Goal: Task Accomplishment & Management: Use online tool/utility

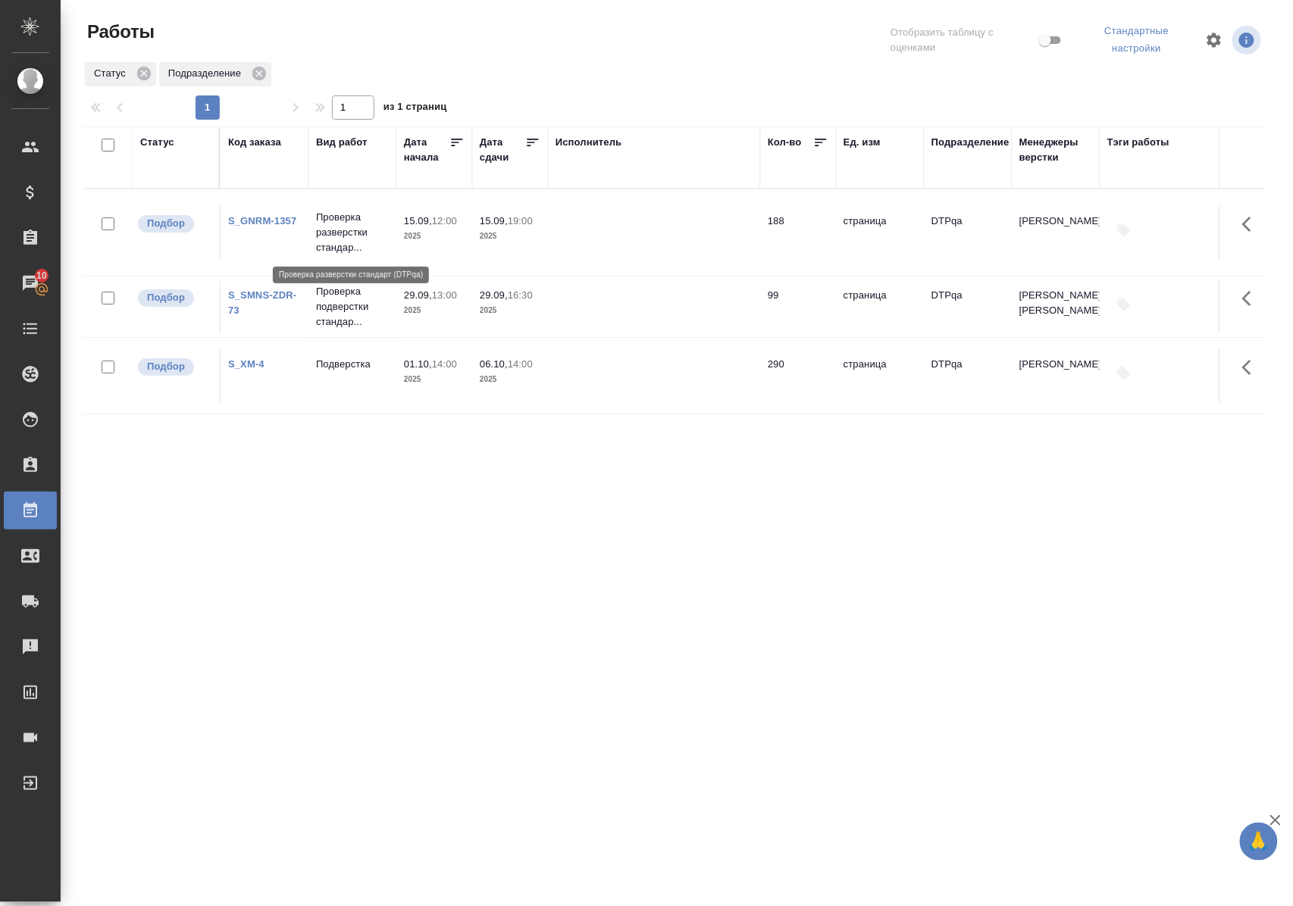
click at [334, 229] on p "Проверка разверстки стандар..." at bounding box center [352, 232] width 73 height 45
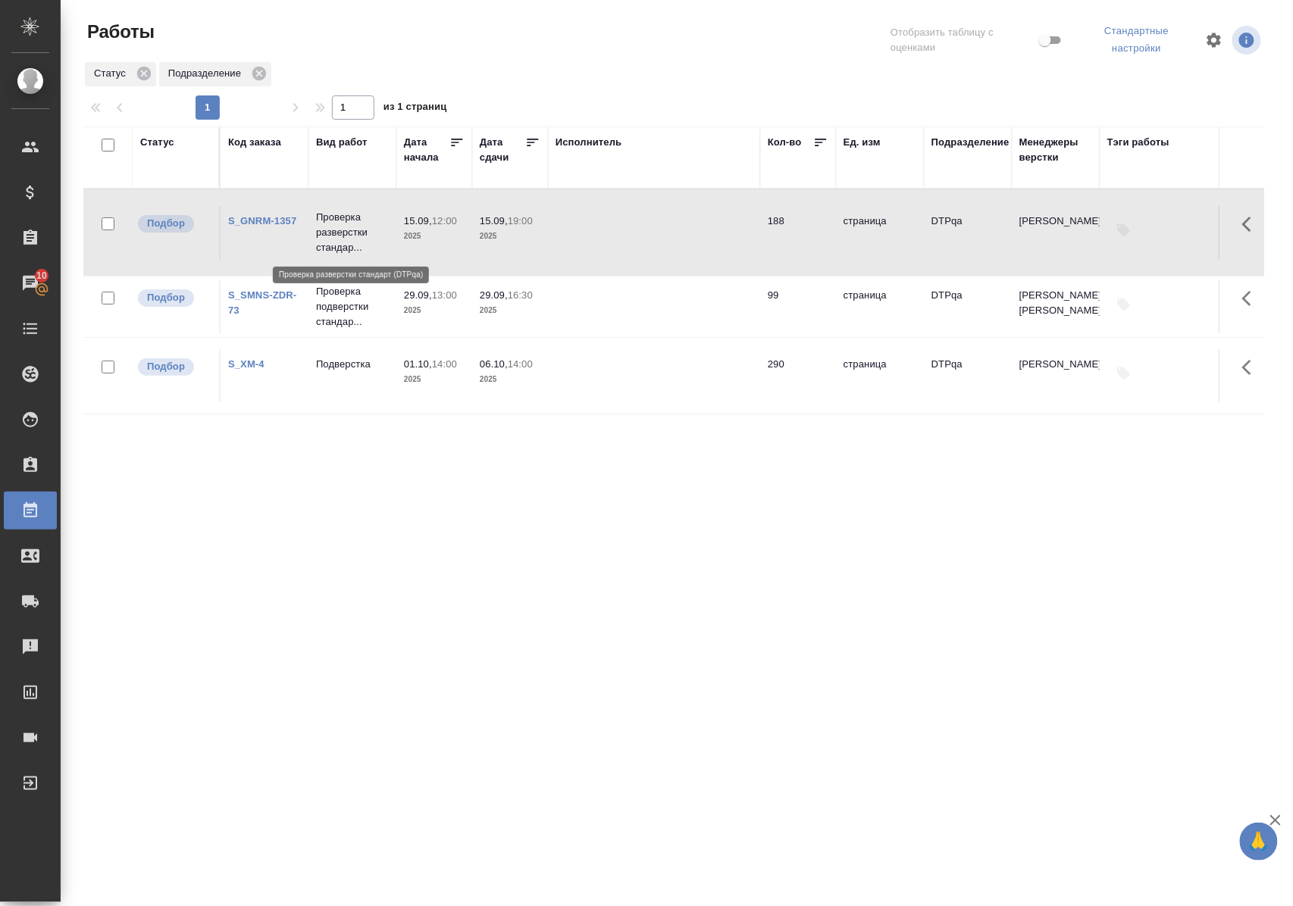
click at [334, 229] on p "Проверка разверстки стандар..." at bounding box center [352, 232] width 73 height 45
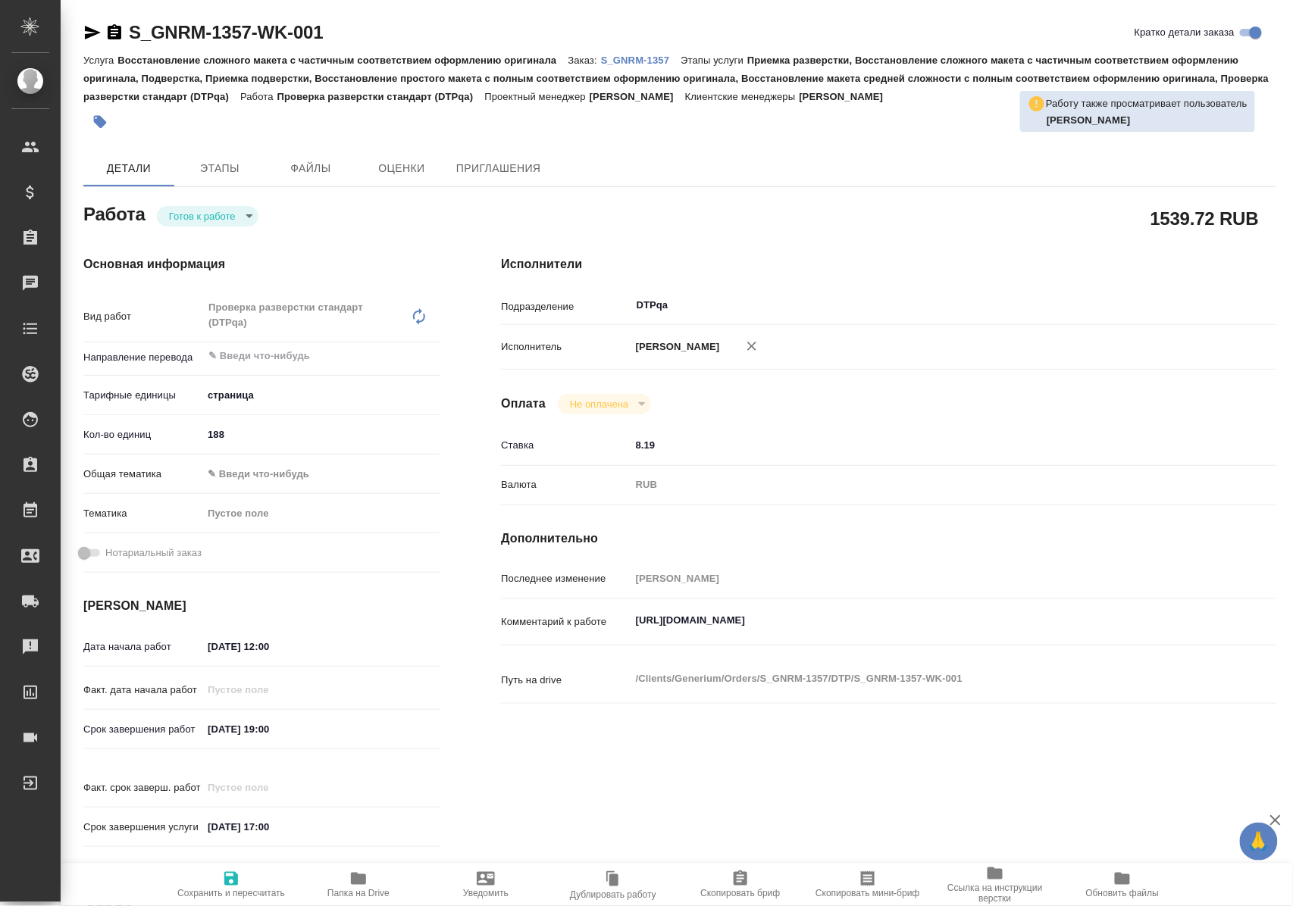
click at [627, 620] on p "Комментарий к работе" at bounding box center [565, 621] width 129 height 15
drag, startPoint x: 632, startPoint y: 625, endPoint x: 949, endPoint y: 623, distance: 317.5
click at [949, 623] on textarea "https://tera.awatera.com/Work/68bfdadeb8109d269c853f36/" at bounding box center [921, 621] width 580 height 26
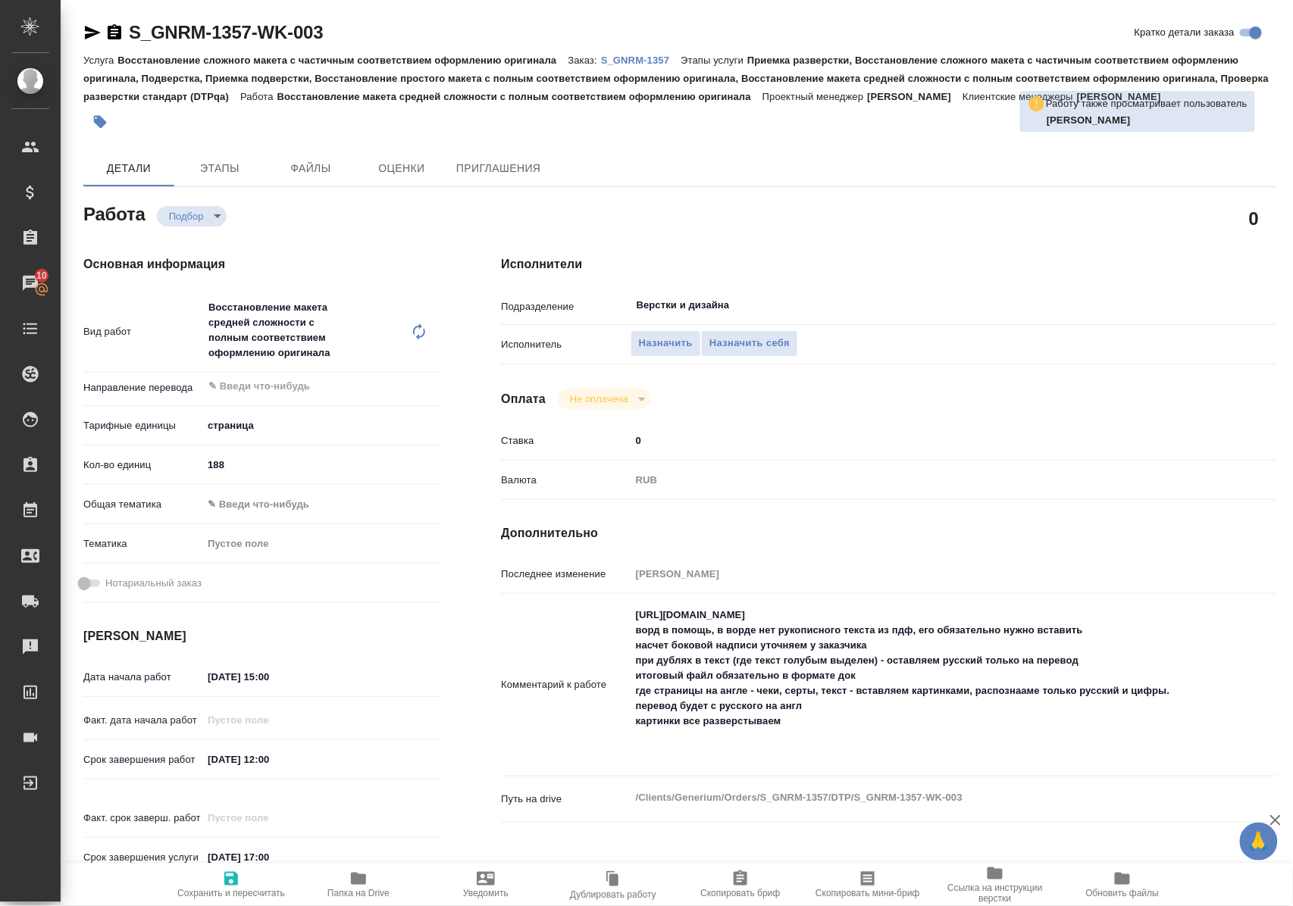
click at [639, 53] on link "S_GNRM-1357" at bounding box center [641, 59] width 80 height 13
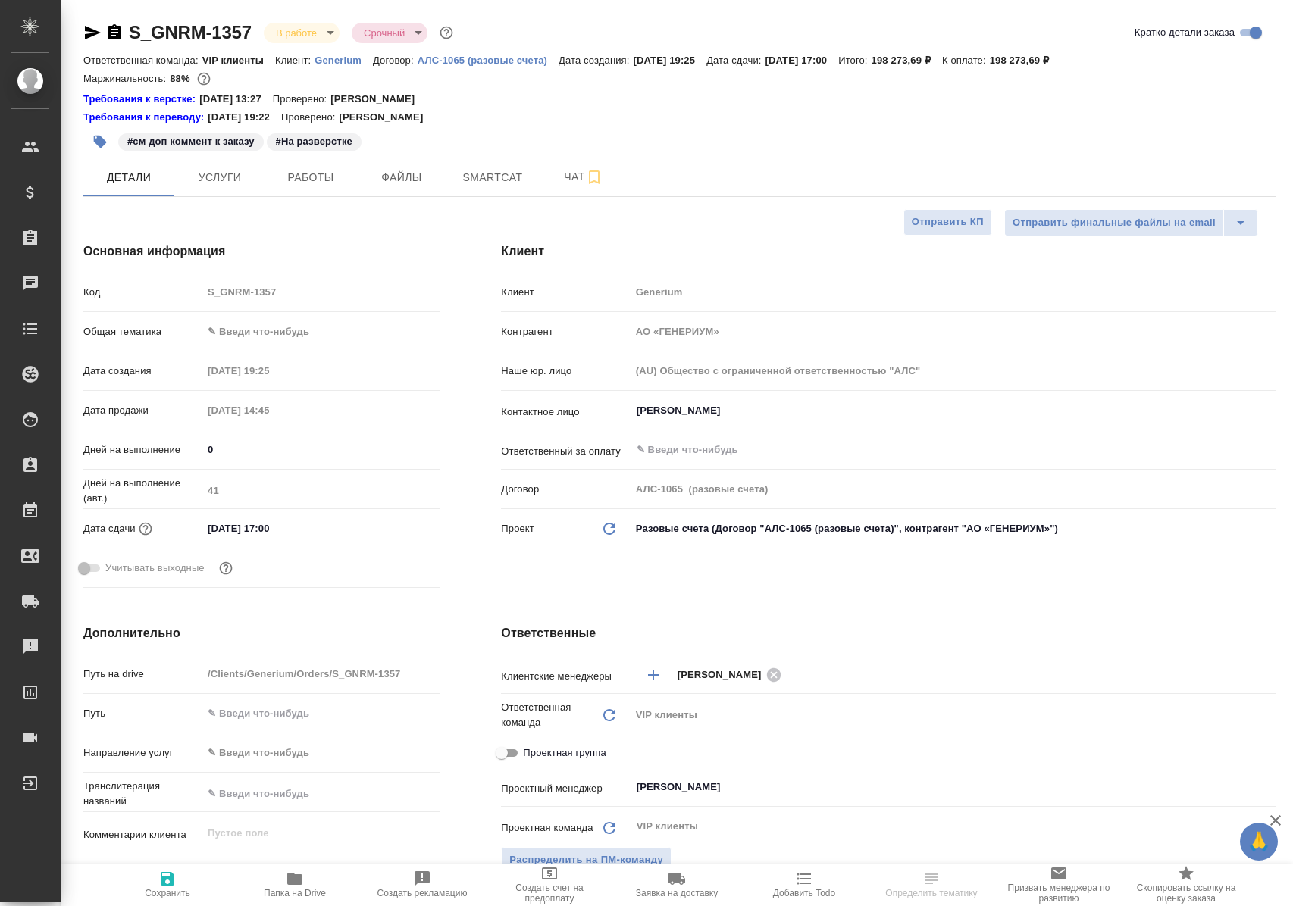
select select "RU"
click at [315, 183] on span "Работы" at bounding box center [310, 177] width 73 height 19
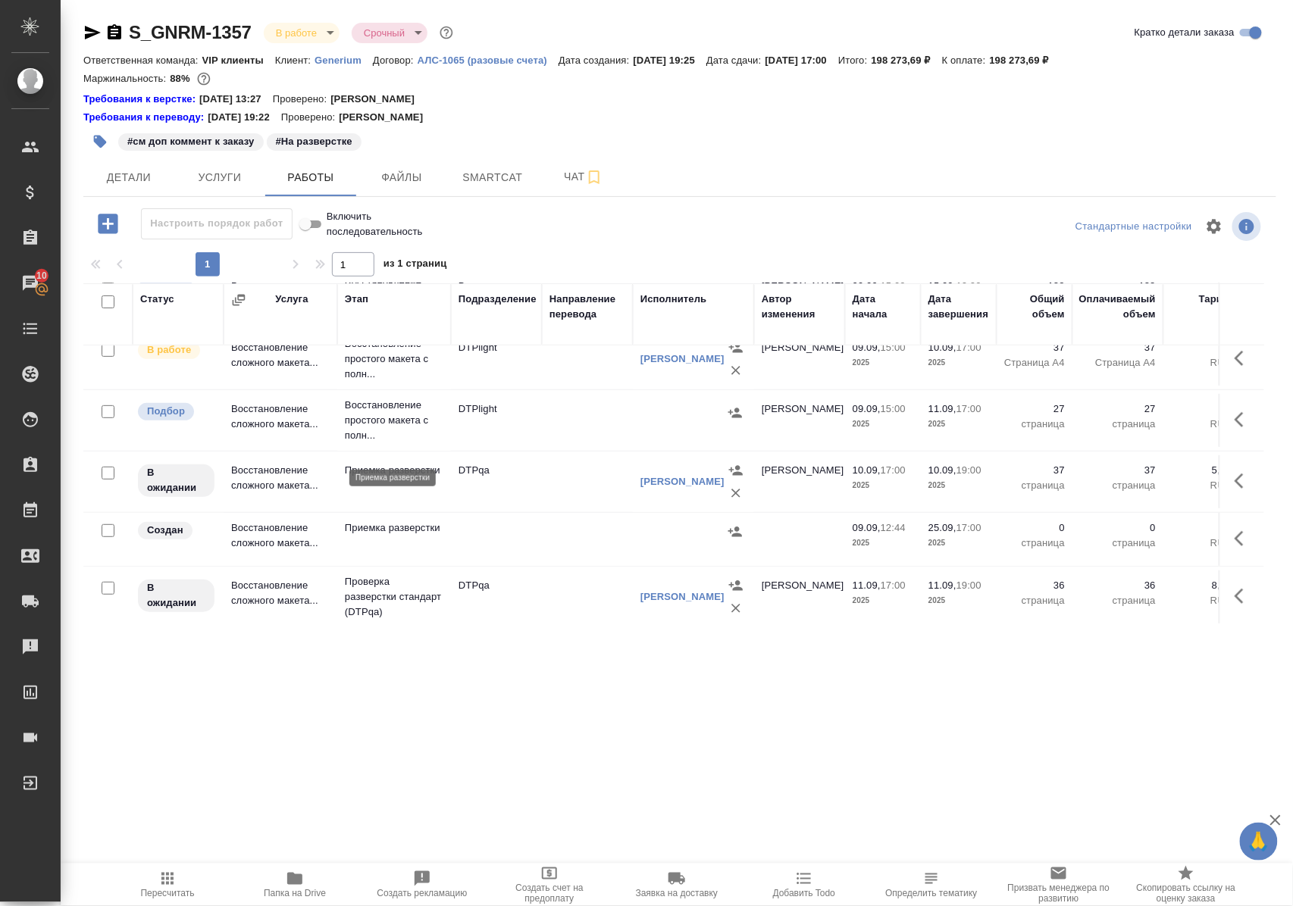
scroll to position [303, 0]
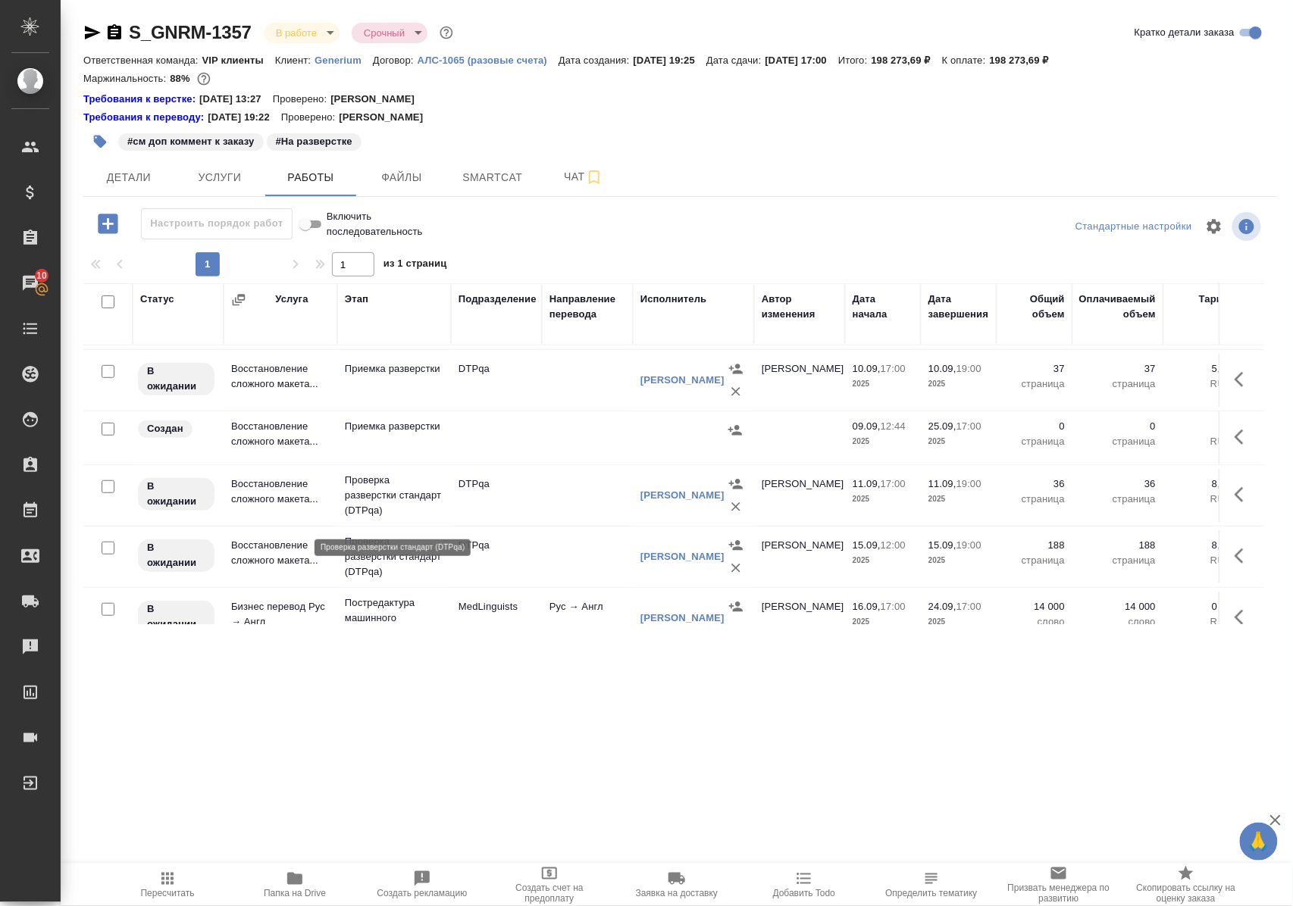
click at [392, 506] on p "Проверка разверстки стандарт (DTPqa)" at bounding box center [394, 495] width 98 height 45
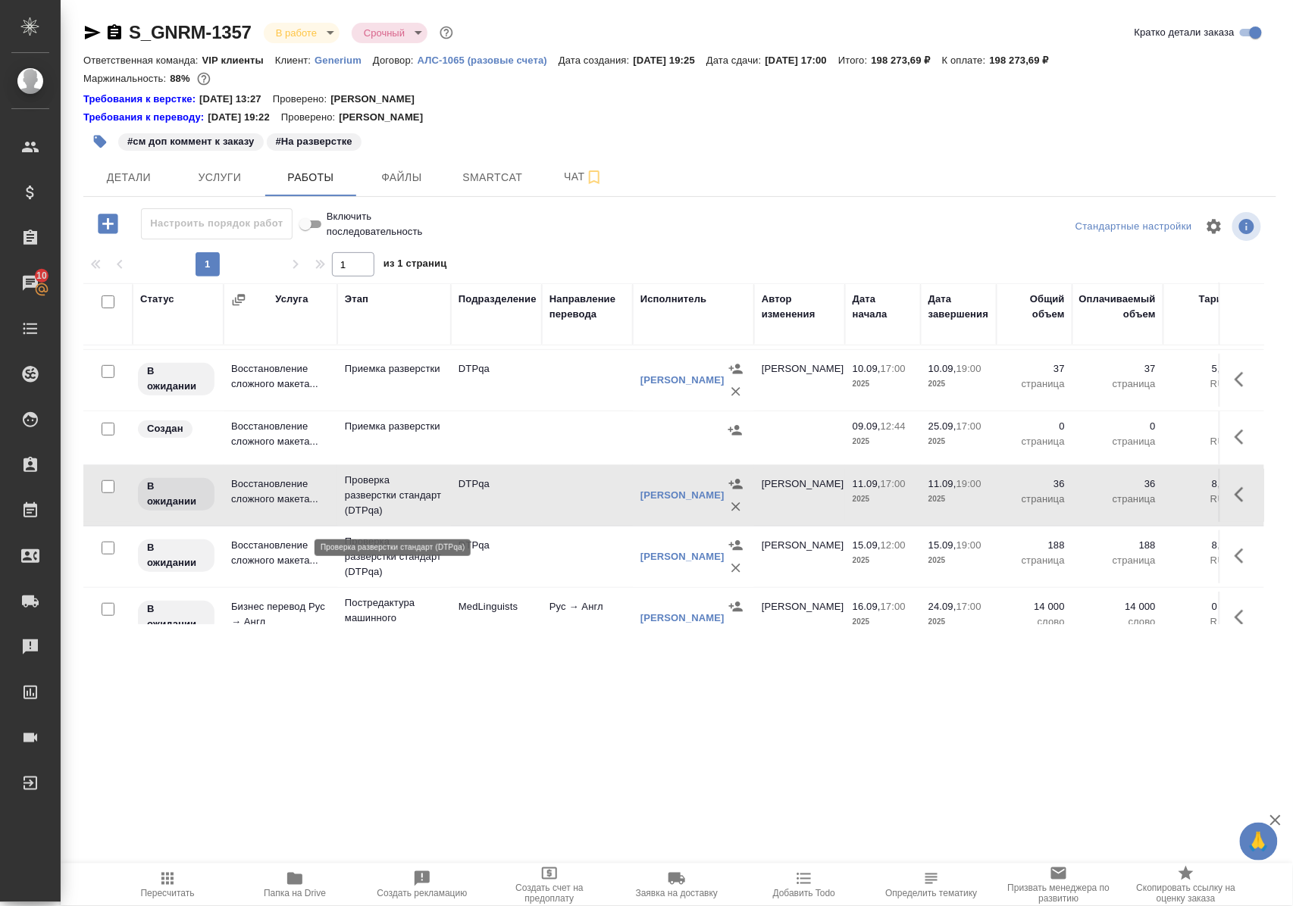
click at [392, 506] on p "Проверка разверстки стандарт (DTPqa)" at bounding box center [394, 495] width 98 height 45
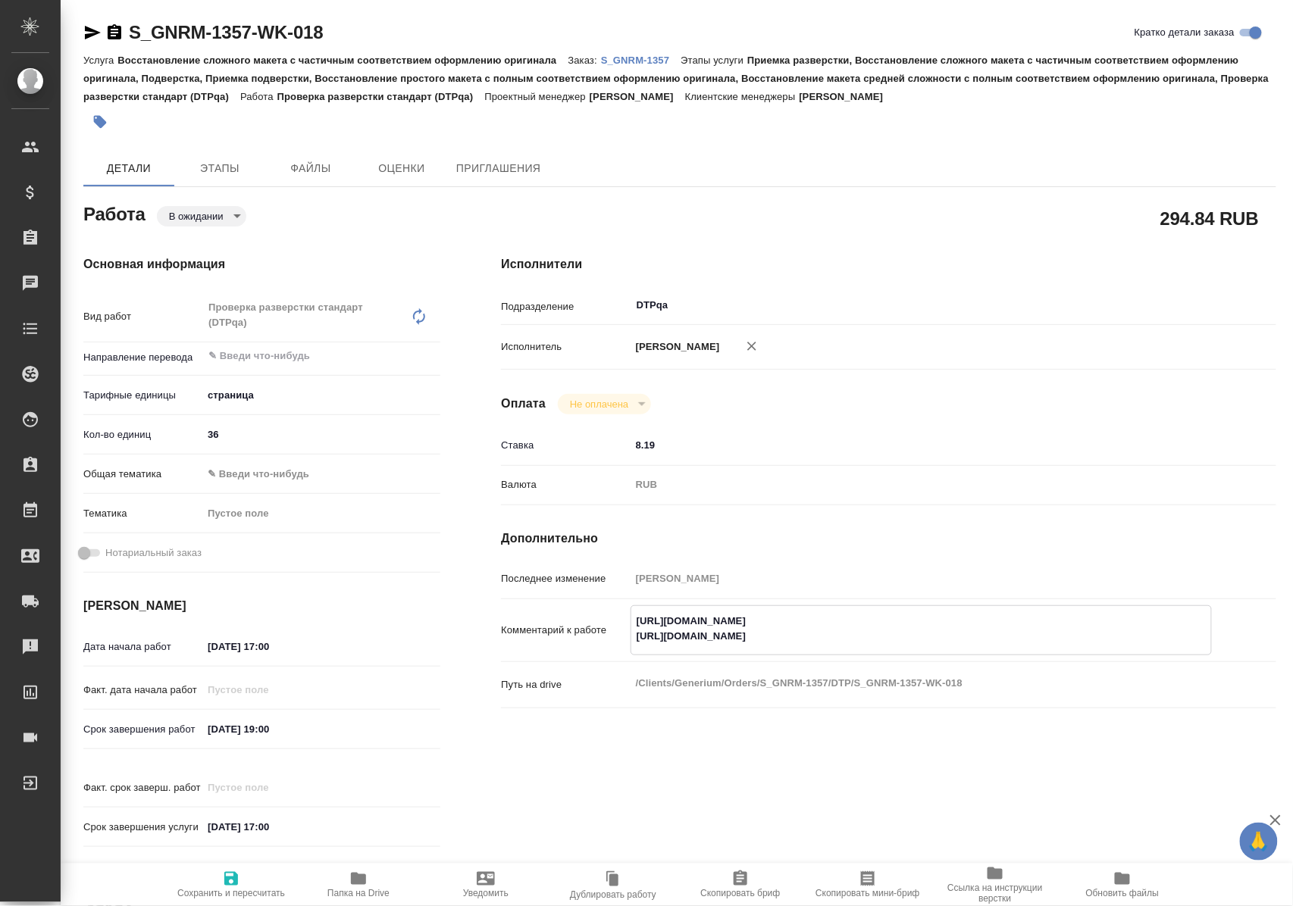
drag, startPoint x: 636, startPoint y: 617, endPoint x: 961, endPoint y: 613, distance: 324.3
click at [961, 613] on textarea "https://tera.awatera.com/Work/68c0080739b453eb4f68315d/ https://tera.awatera.co…" at bounding box center [921, 628] width 580 height 41
drag, startPoint x: 636, startPoint y: 632, endPoint x: 1022, endPoint y: 632, distance: 385.7
click at [1022, 632] on textarea "https://tera.awatera.com/Work/68c0080739b453eb4f68315d/ https://tera.awatera.co…" at bounding box center [921, 628] width 580 height 41
drag, startPoint x: 634, startPoint y: 621, endPoint x: 1021, endPoint y: 616, distance: 387.2
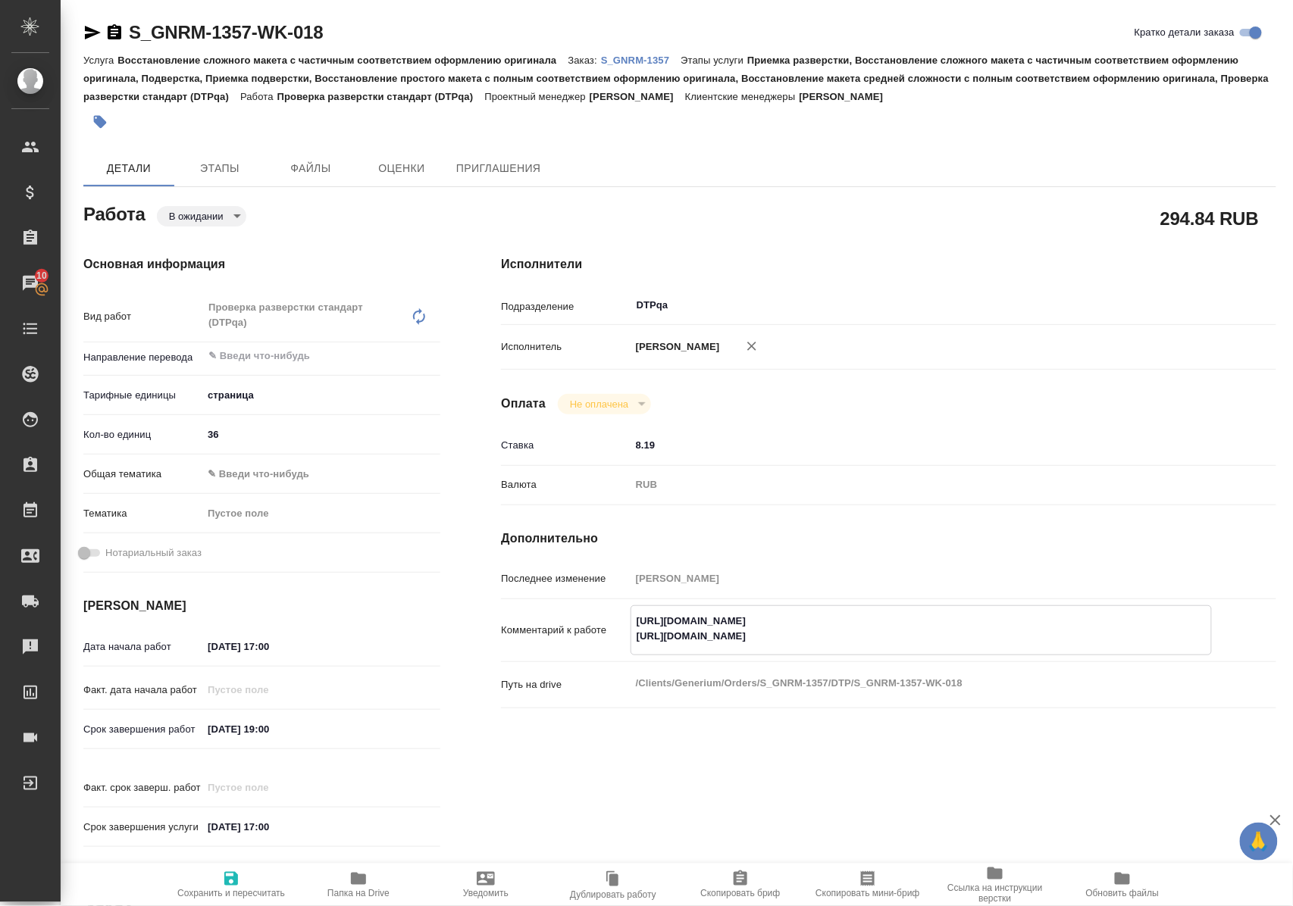
click at [1021, 616] on textarea "https://tera.awatera.com/Work/68c0080739b453eb4f68315d/ https://tera.awatera.co…" at bounding box center [921, 628] width 580 height 41
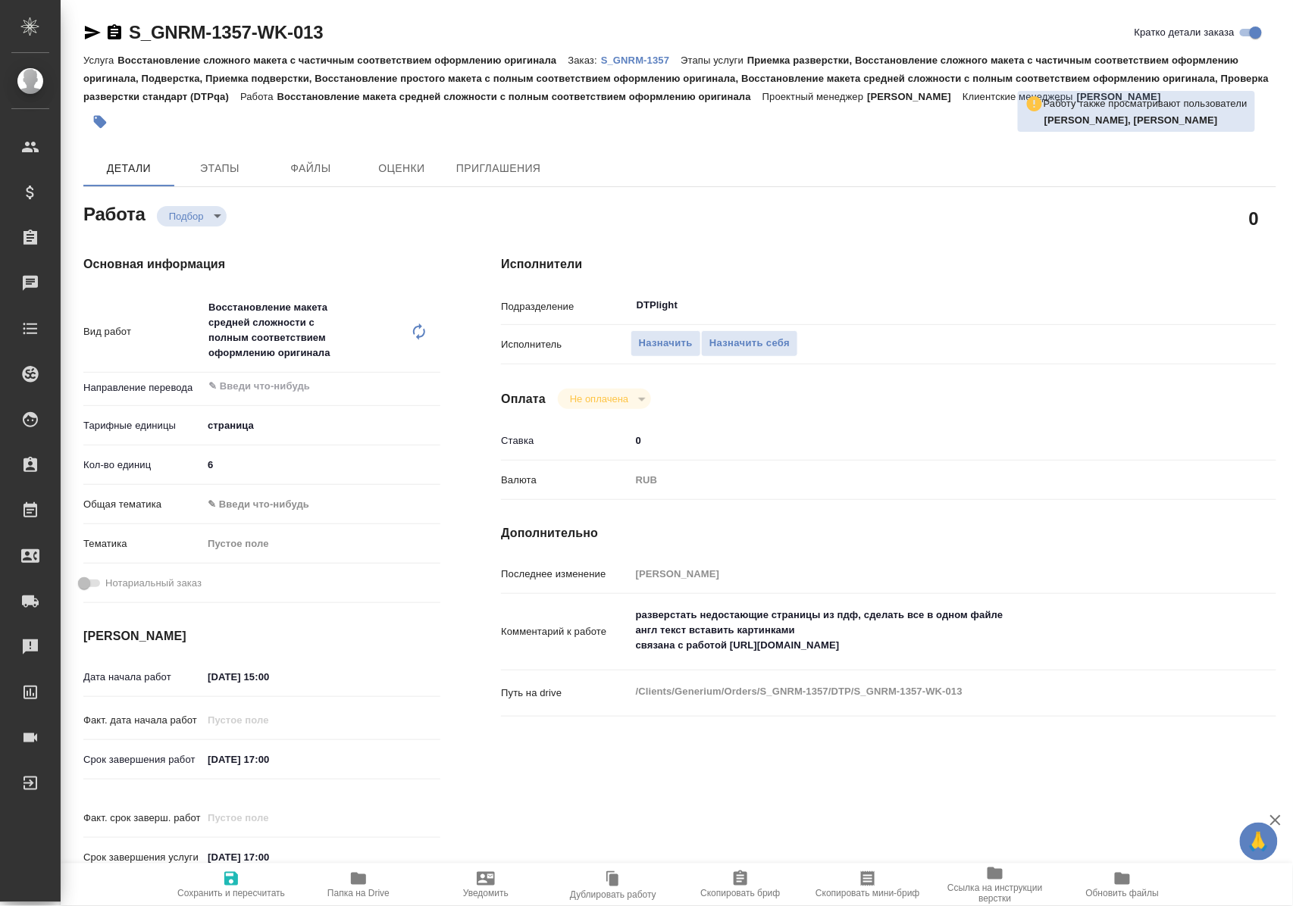
type textarea "x"
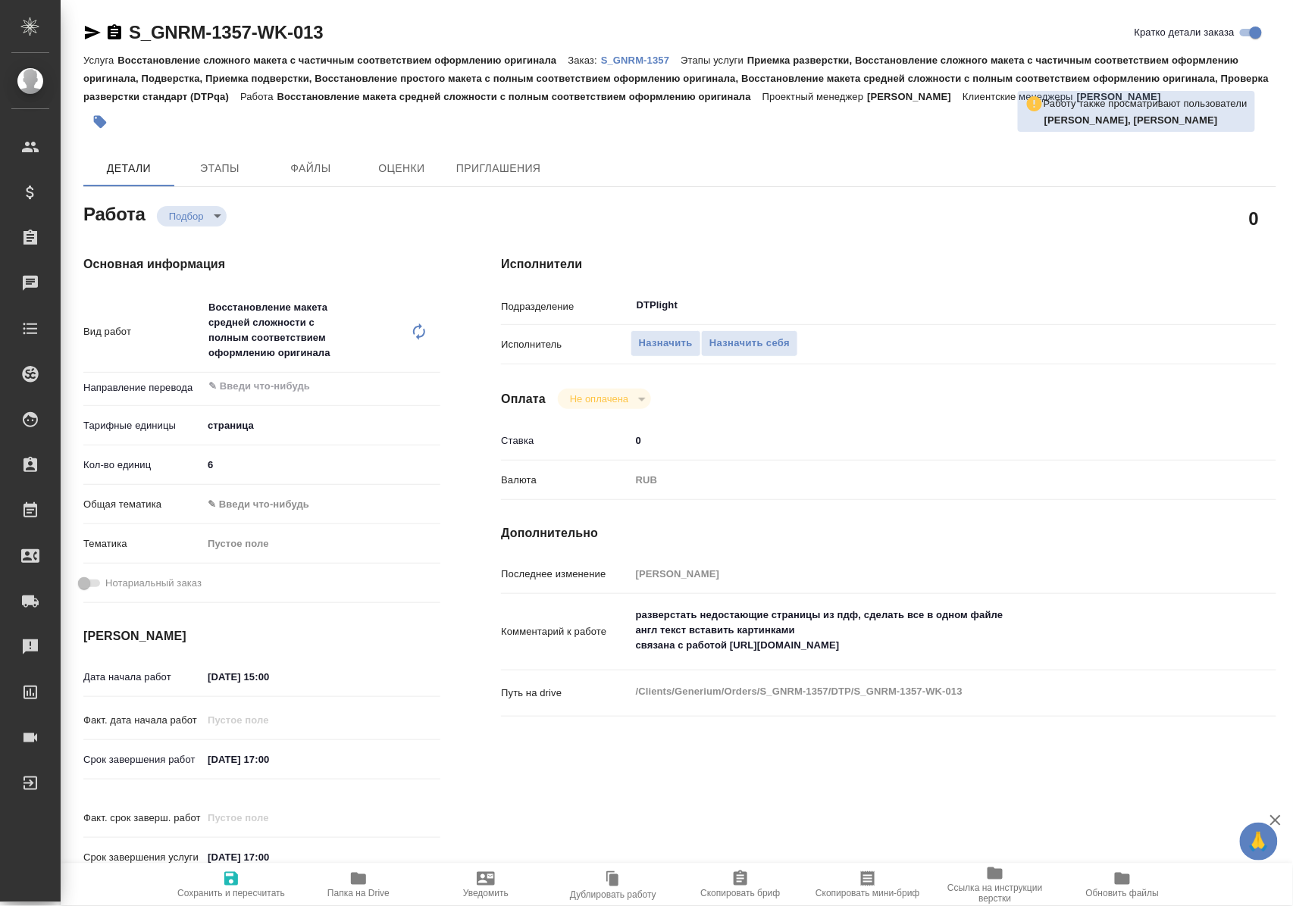
type textarea "x"
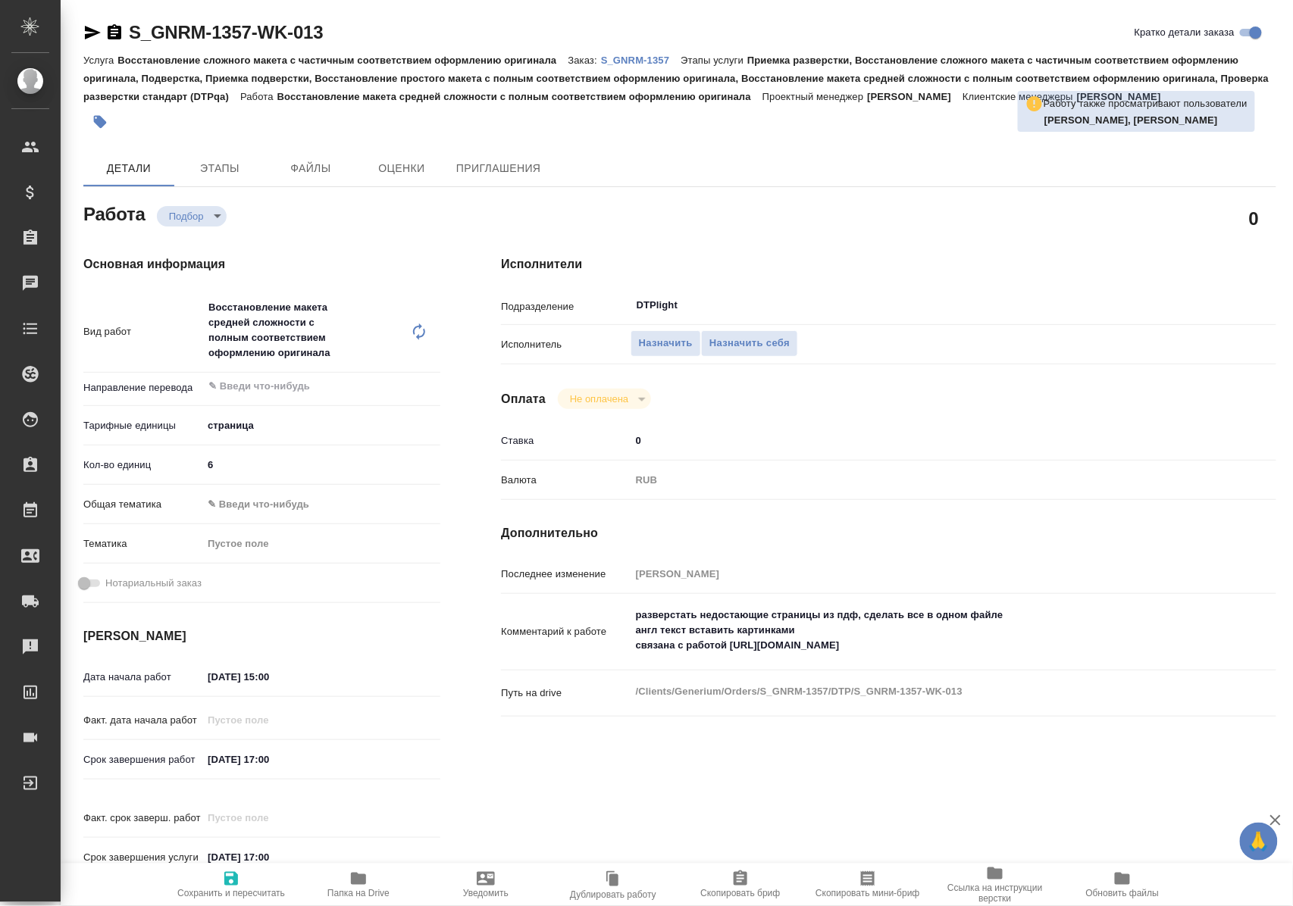
type textarea "x"
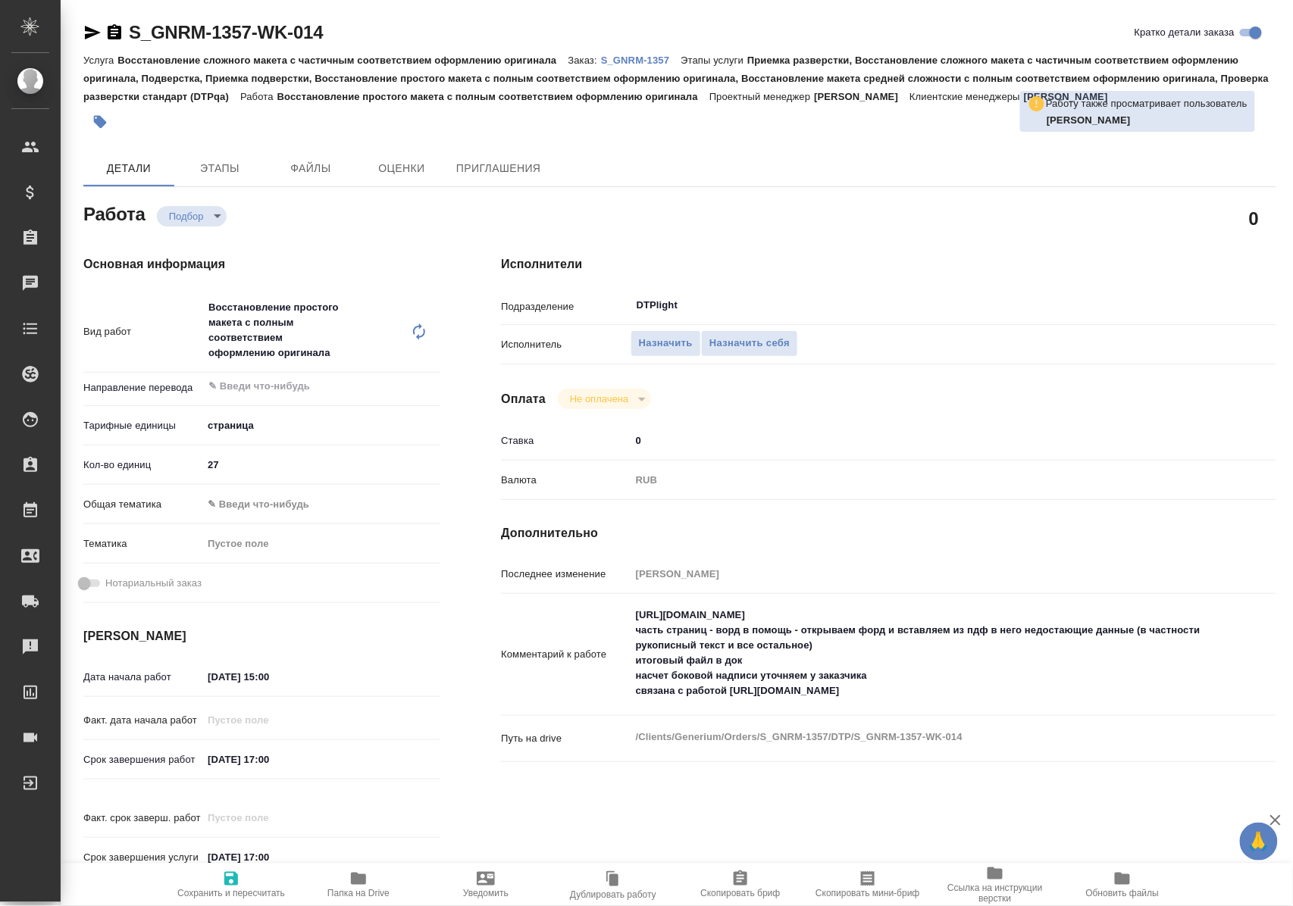
type textarea "x"
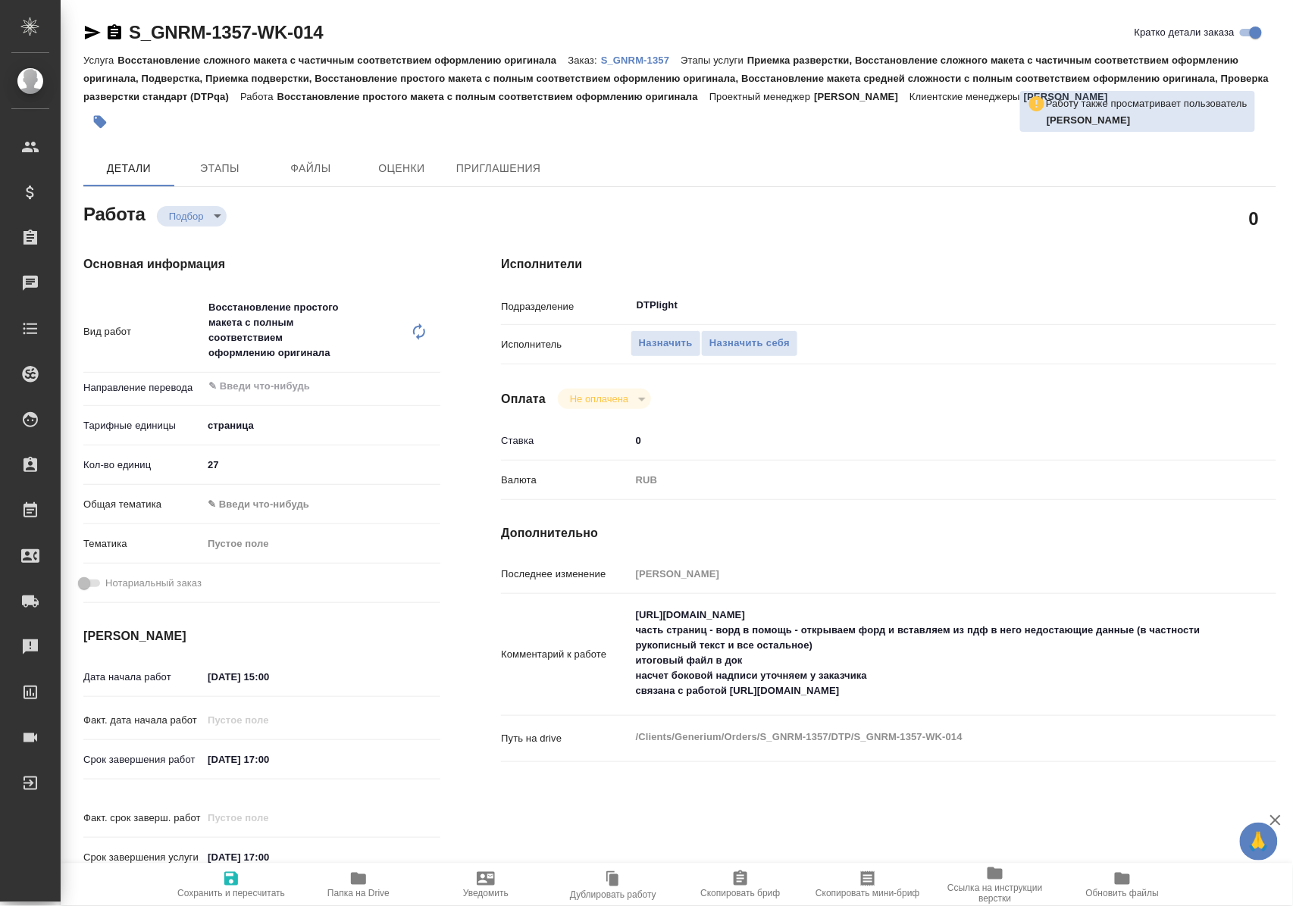
type textarea "x"
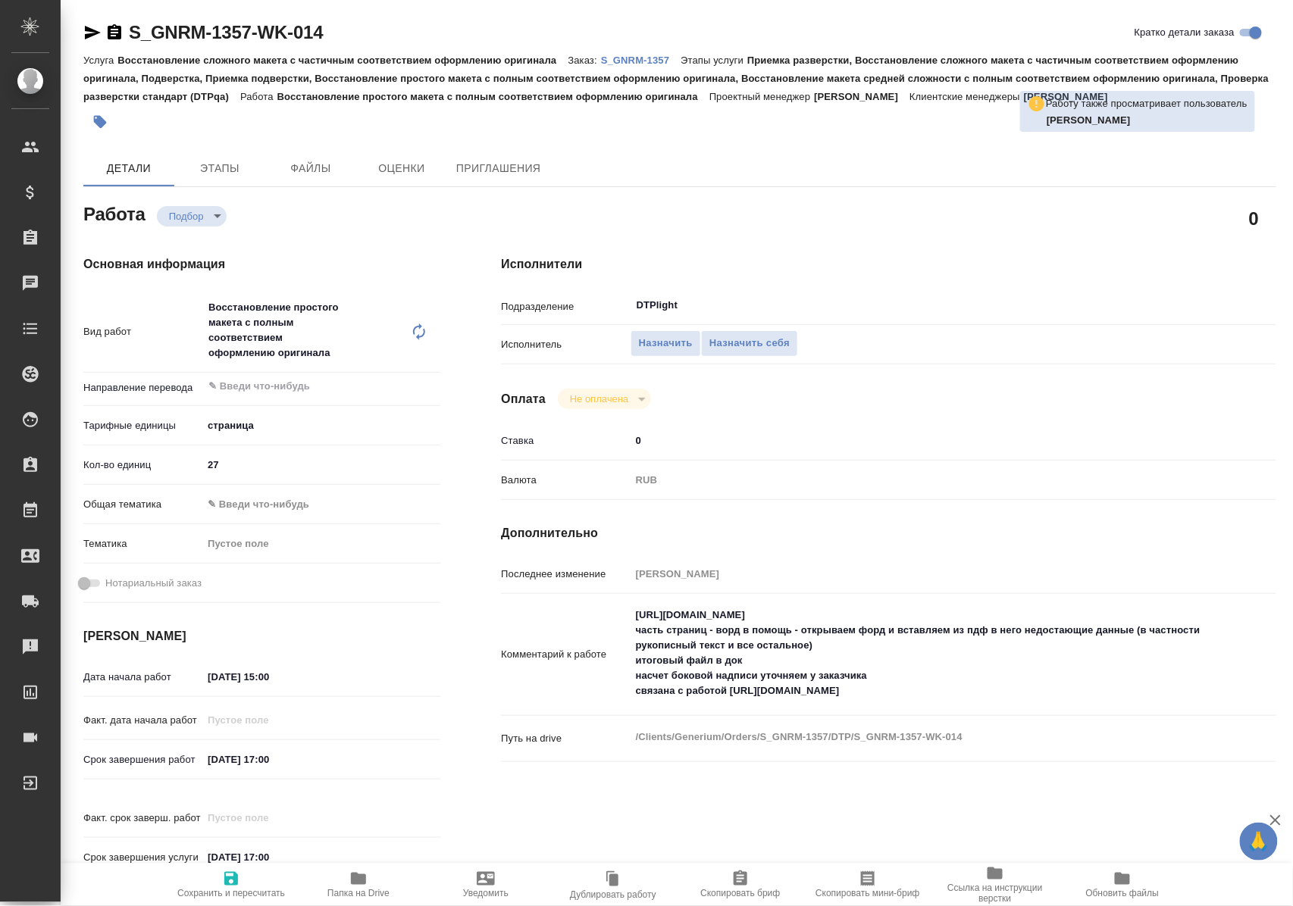
type textarea "x"
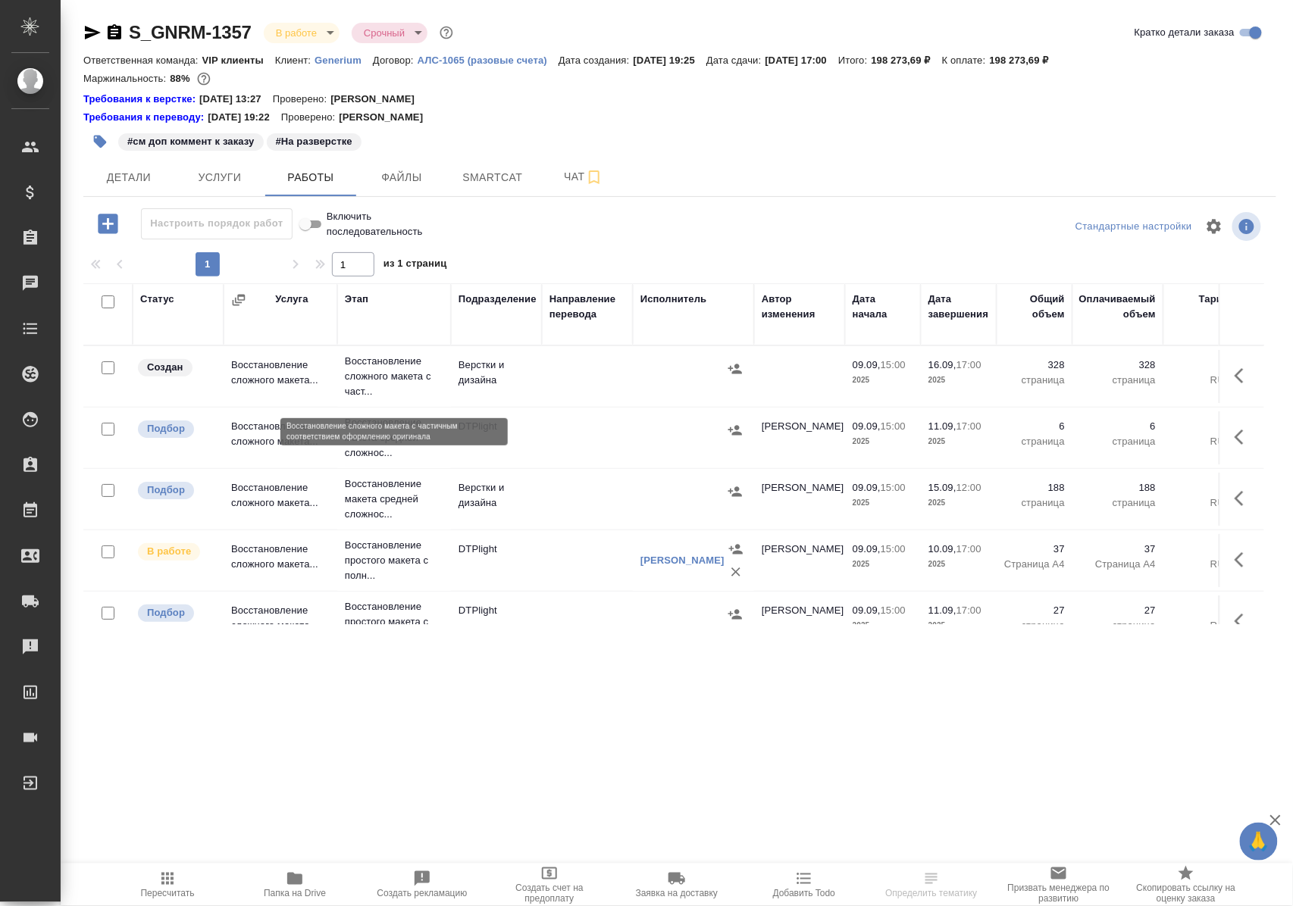
click at [394, 385] on p "Восстановление сложного макета с част..." at bounding box center [394, 376] width 98 height 45
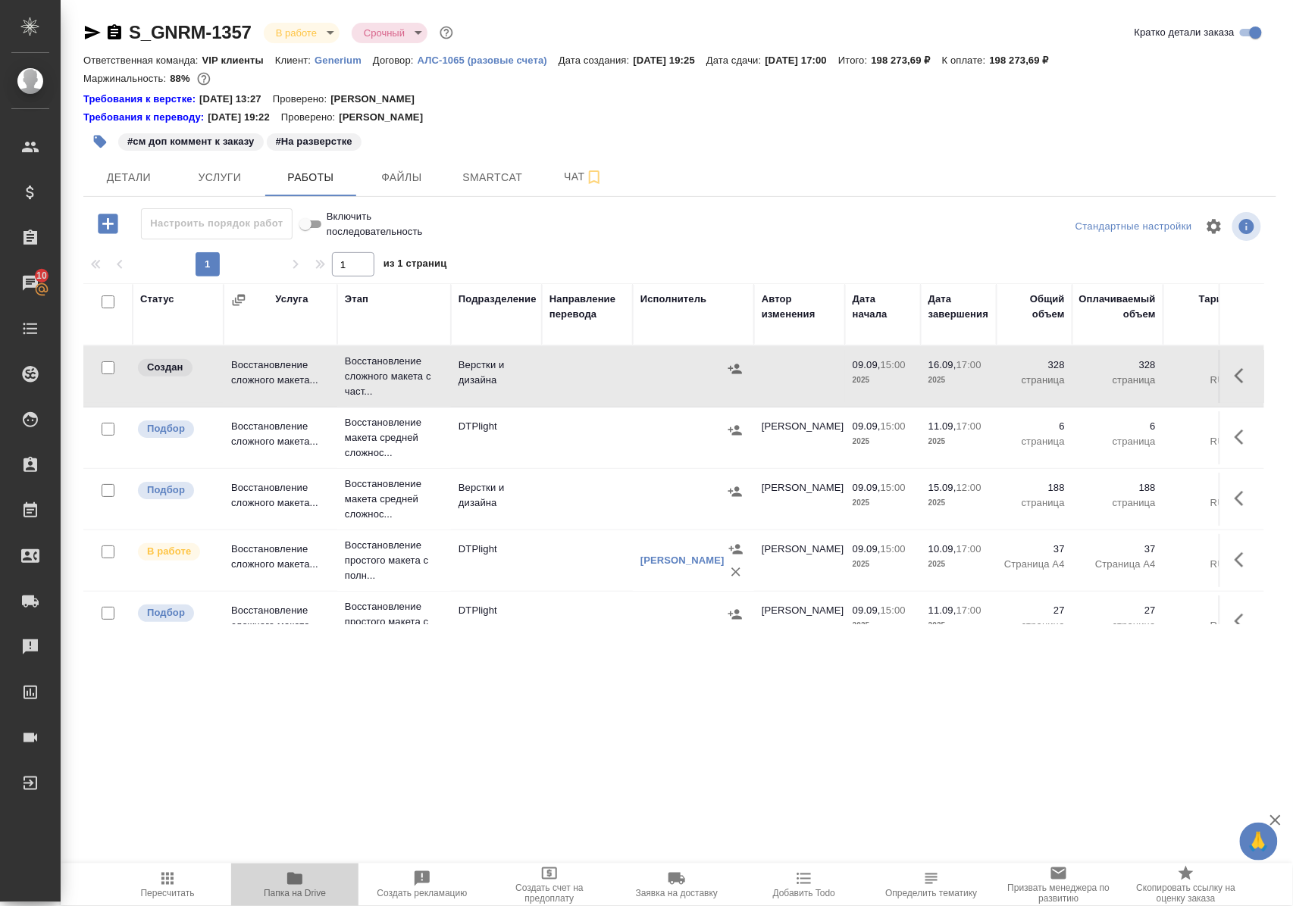
click at [289, 882] on icon "button" at bounding box center [294, 879] width 15 height 12
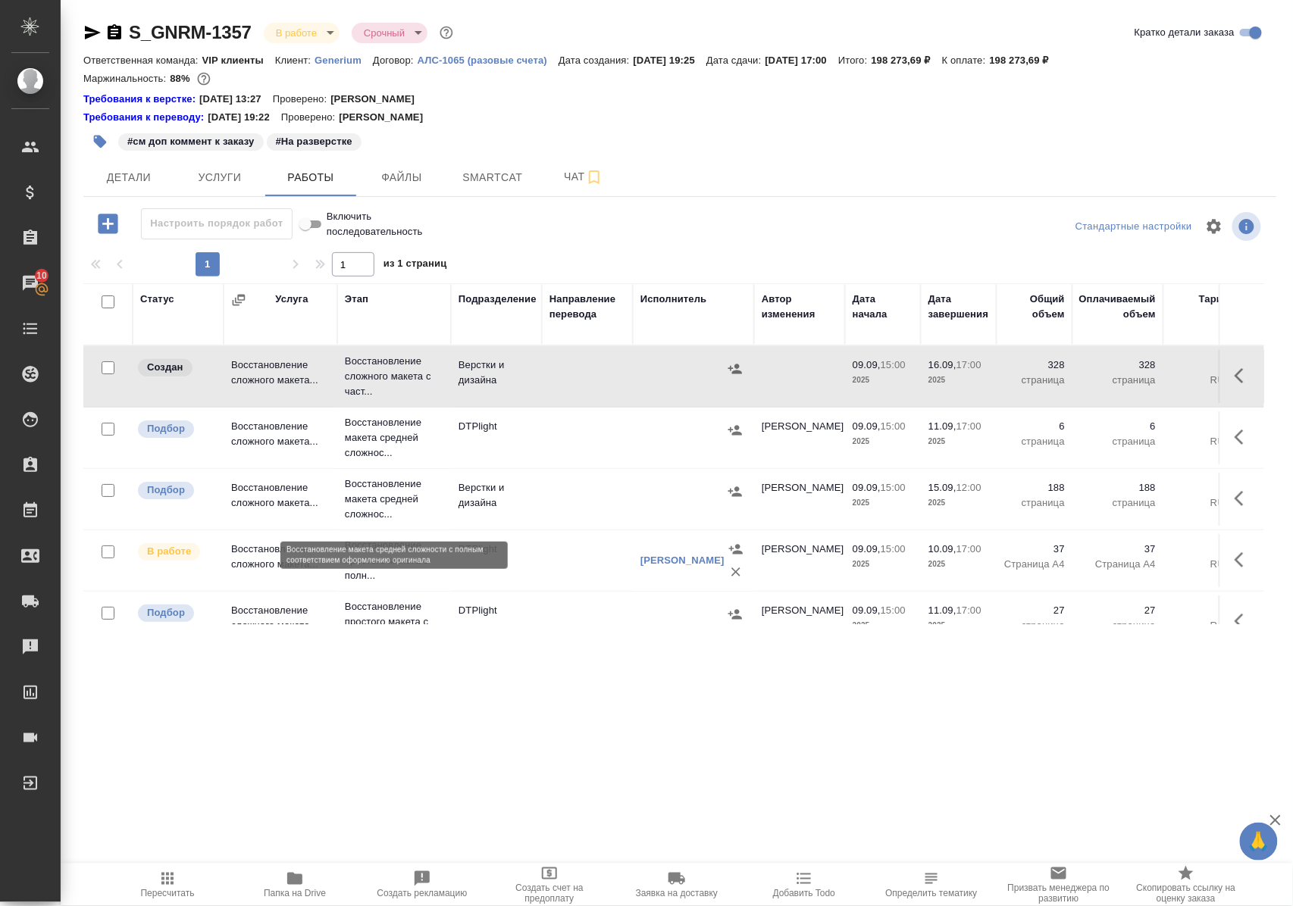
click at [380, 504] on p "Восстановление макета средней сложнос..." at bounding box center [394, 499] width 98 height 45
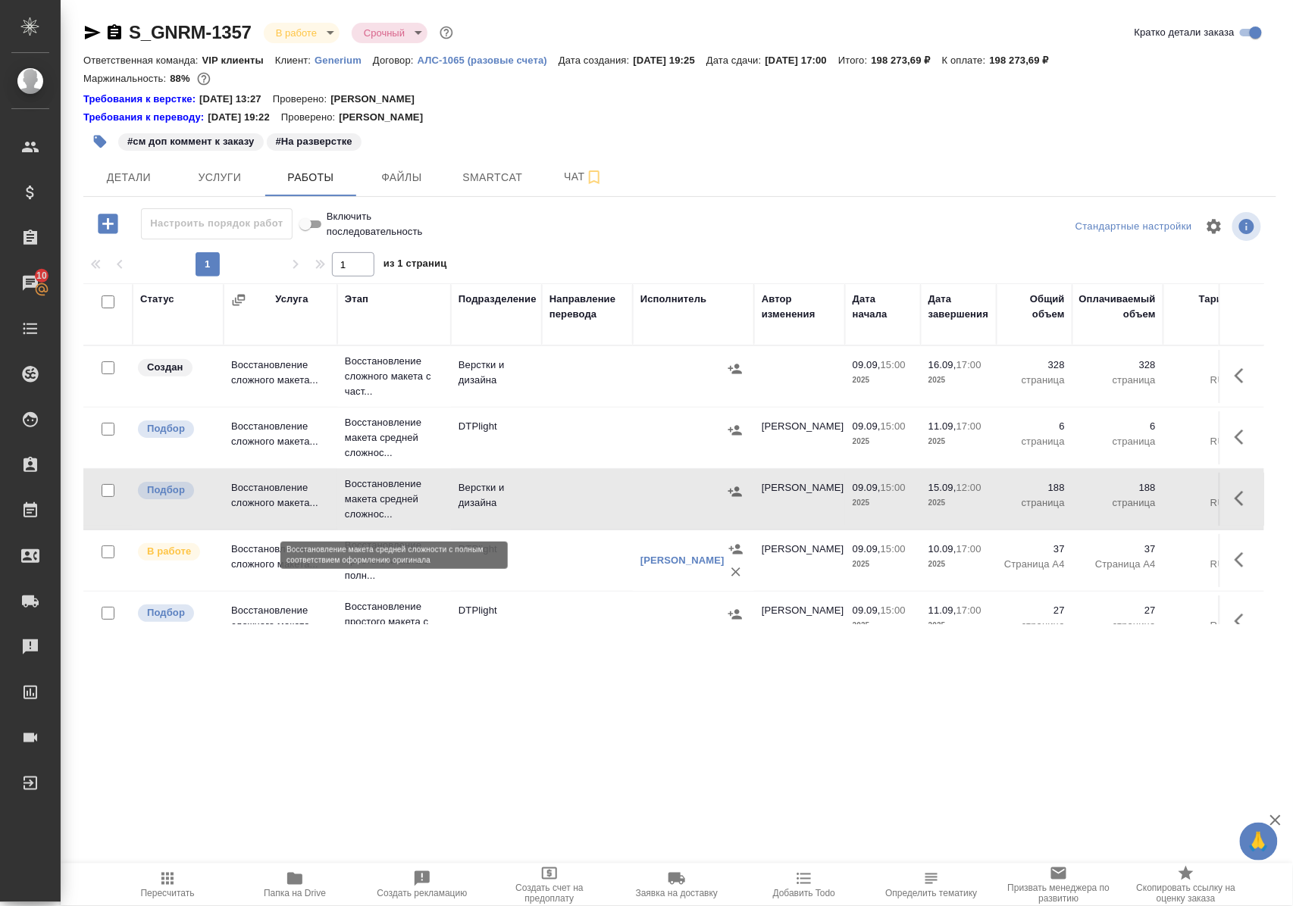
click at [380, 504] on p "Восстановление макета средней сложнос..." at bounding box center [394, 499] width 98 height 45
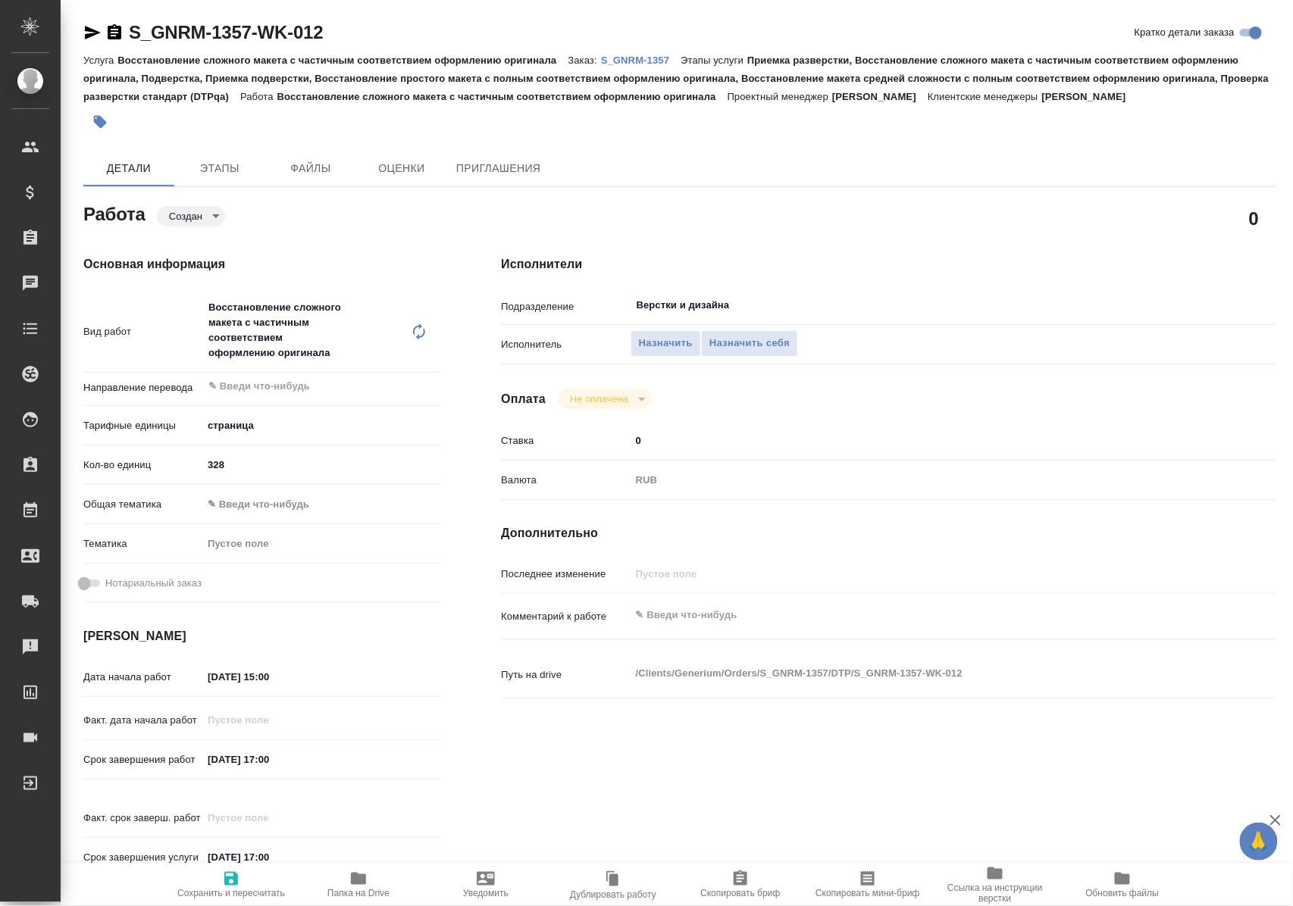
click at [355, 885] on icon "button" at bounding box center [358, 879] width 18 height 18
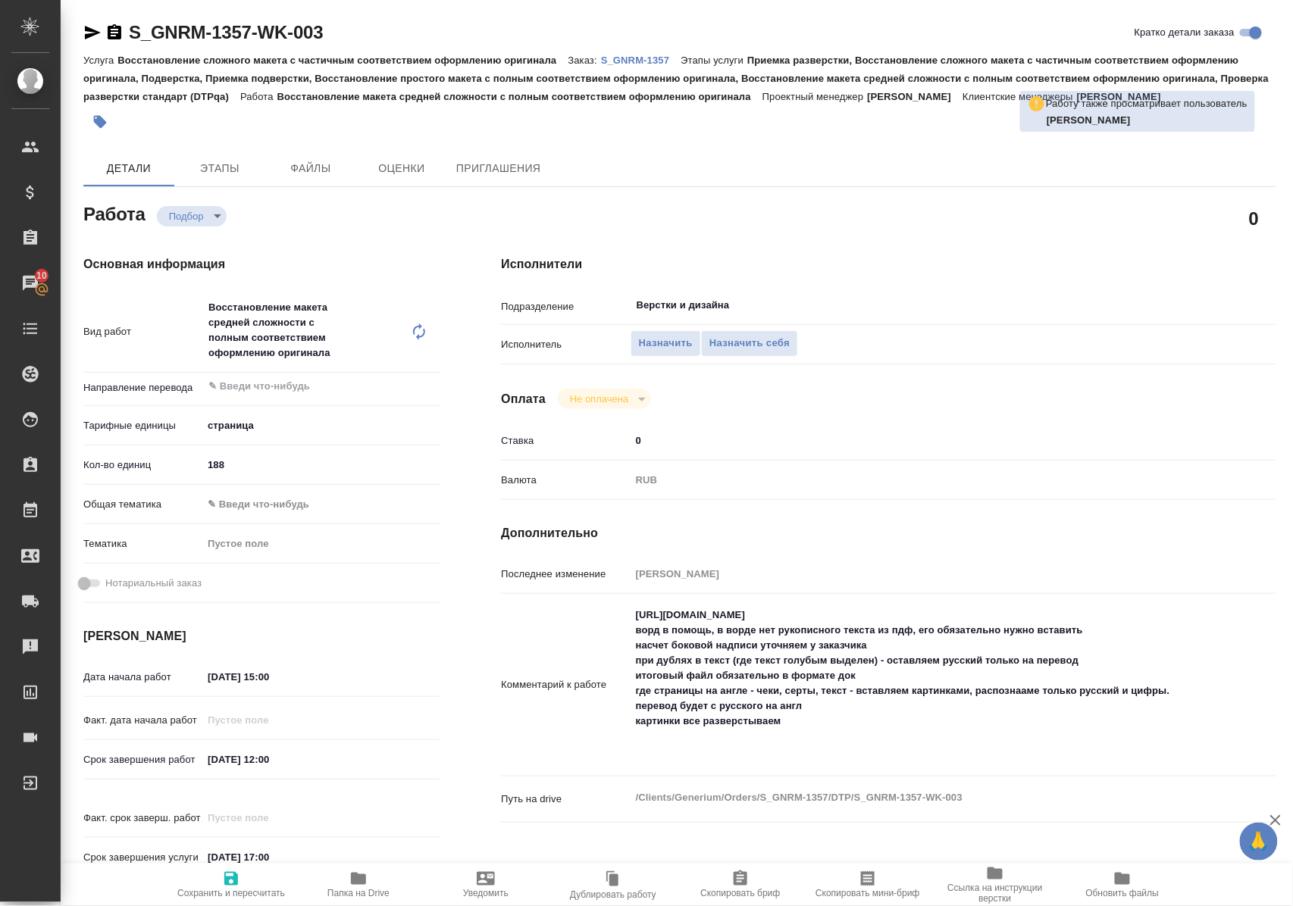
click at [361, 880] on icon "button" at bounding box center [358, 879] width 15 height 12
click at [358, 883] on icon "button" at bounding box center [358, 879] width 15 height 12
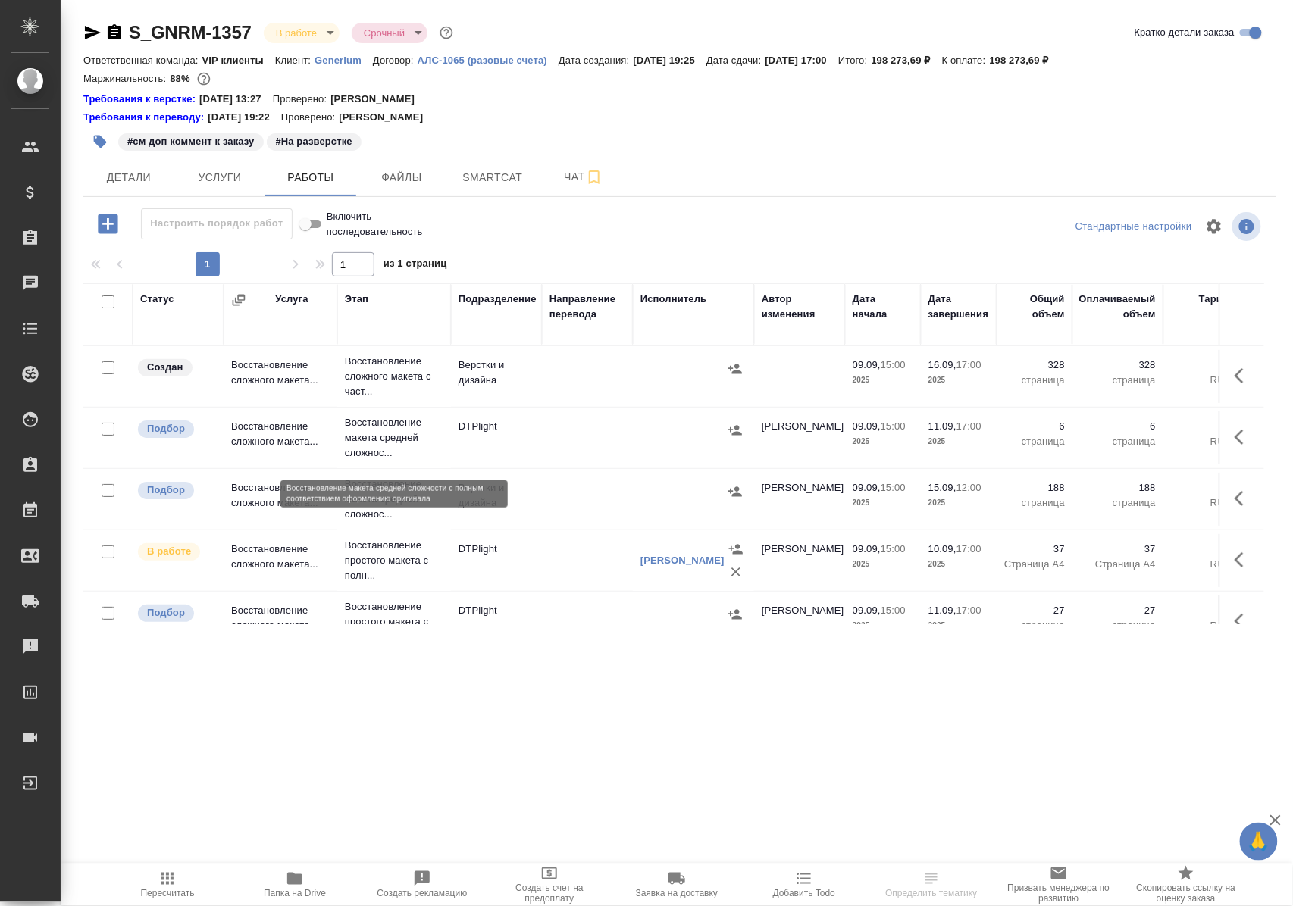
click at [371, 443] on p "Восстановление макета средней сложнос..." at bounding box center [394, 437] width 98 height 45
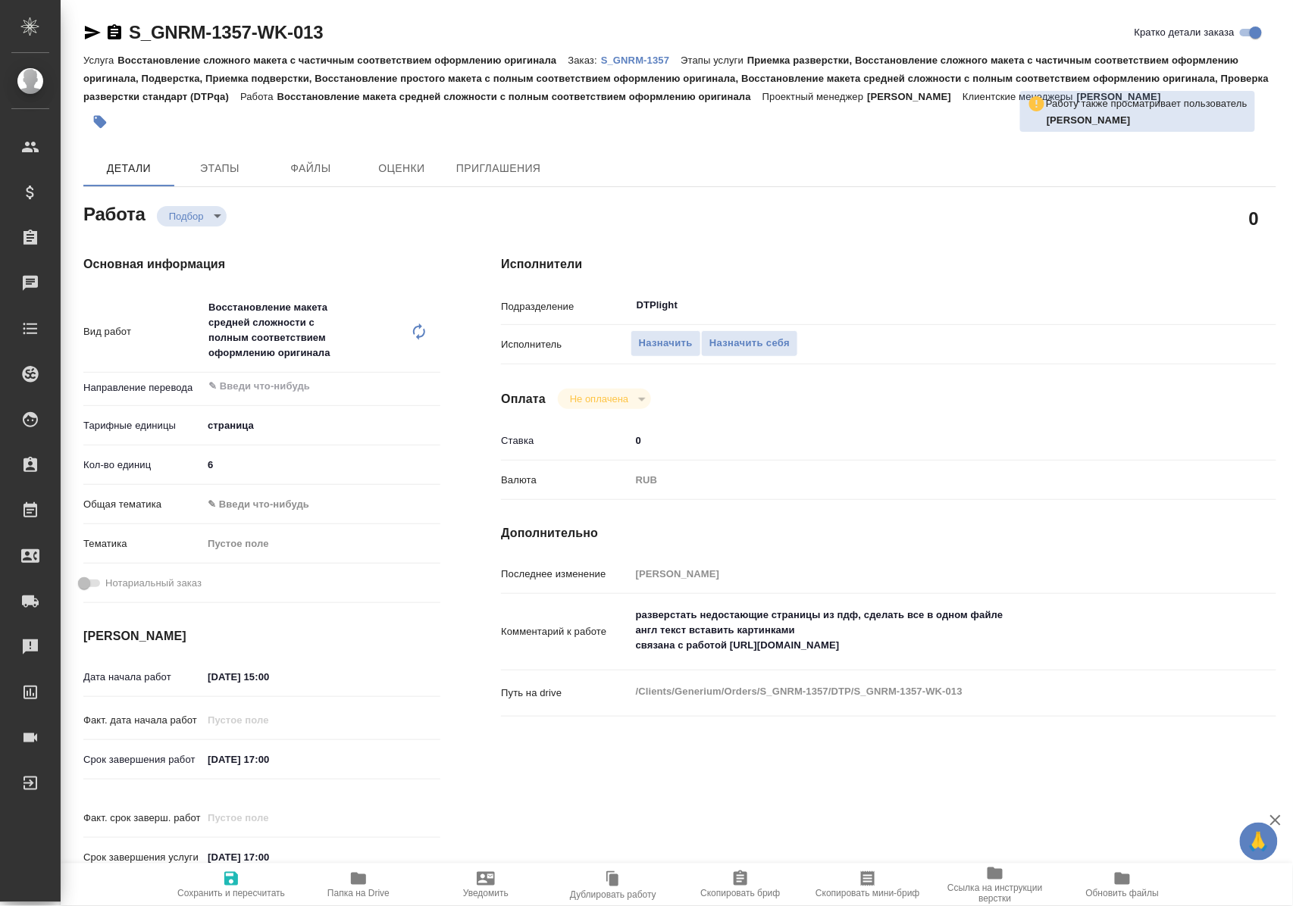
click at [365, 886] on icon "button" at bounding box center [358, 879] width 18 height 18
drag, startPoint x: 731, startPoint y: 646, endPoint x: 1052, endPoint y: 643, distance: 321.3
click at [1052, 643] on textarea "разверстать недостающие страницы из пдф, сделать все в одном файле англ текст в…" at bounding box center [921, 631] width 580 height 56
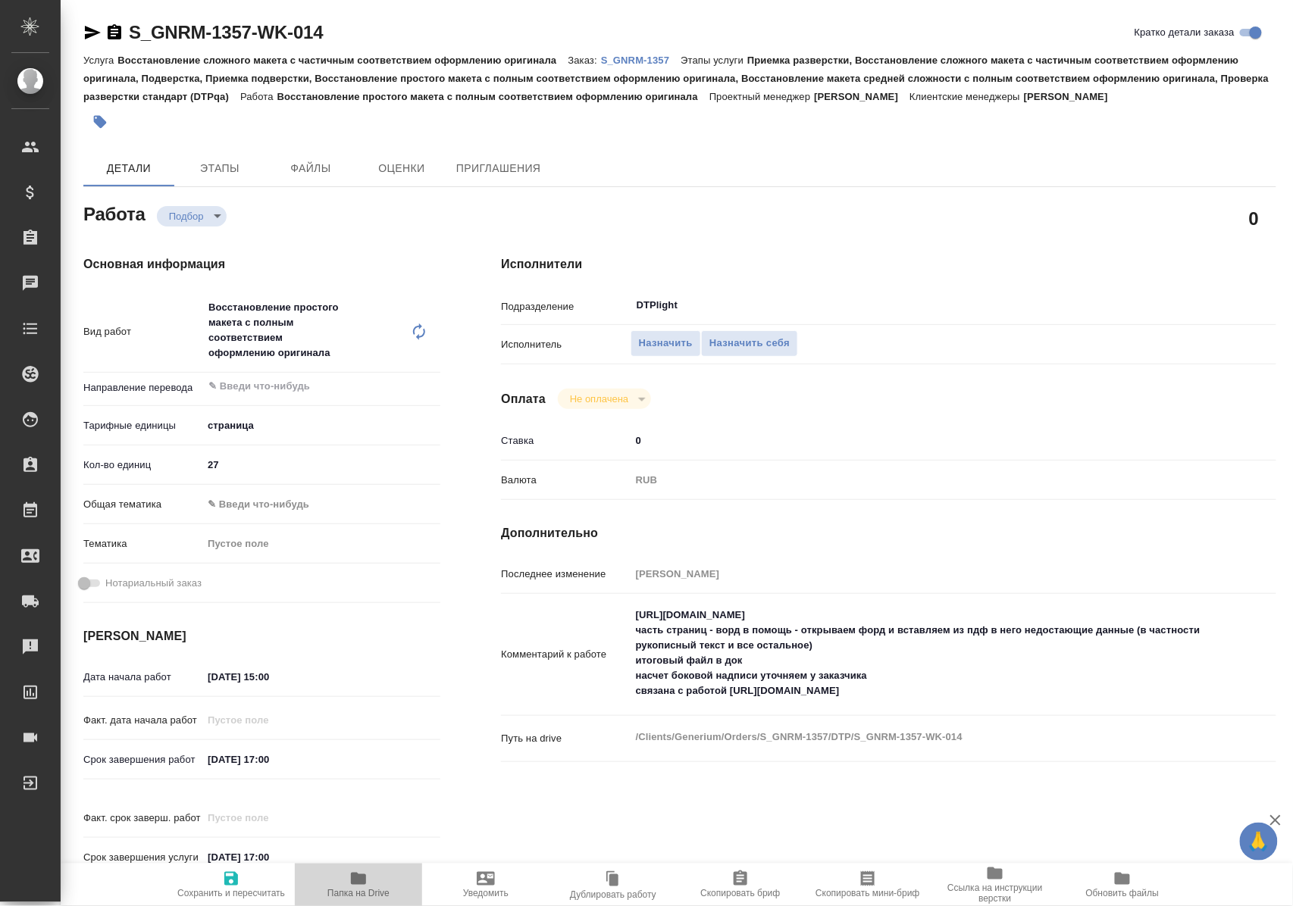
click at [361, 883] on icon "button" at bounding box center [358, 879] width 15 height 12
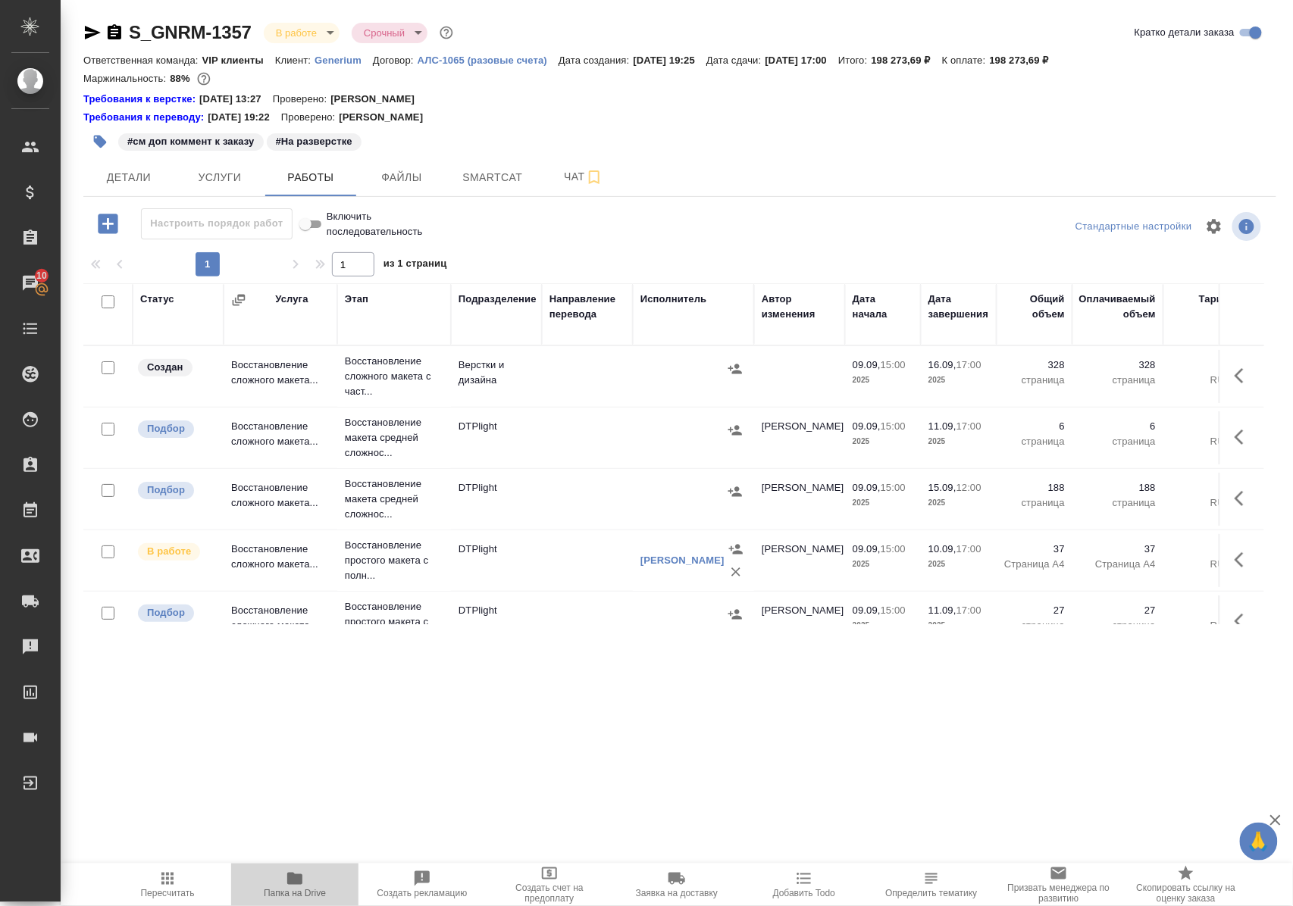
click at [295, 885] on icon "button" at bounding box center [295, 879] width 18 height 18
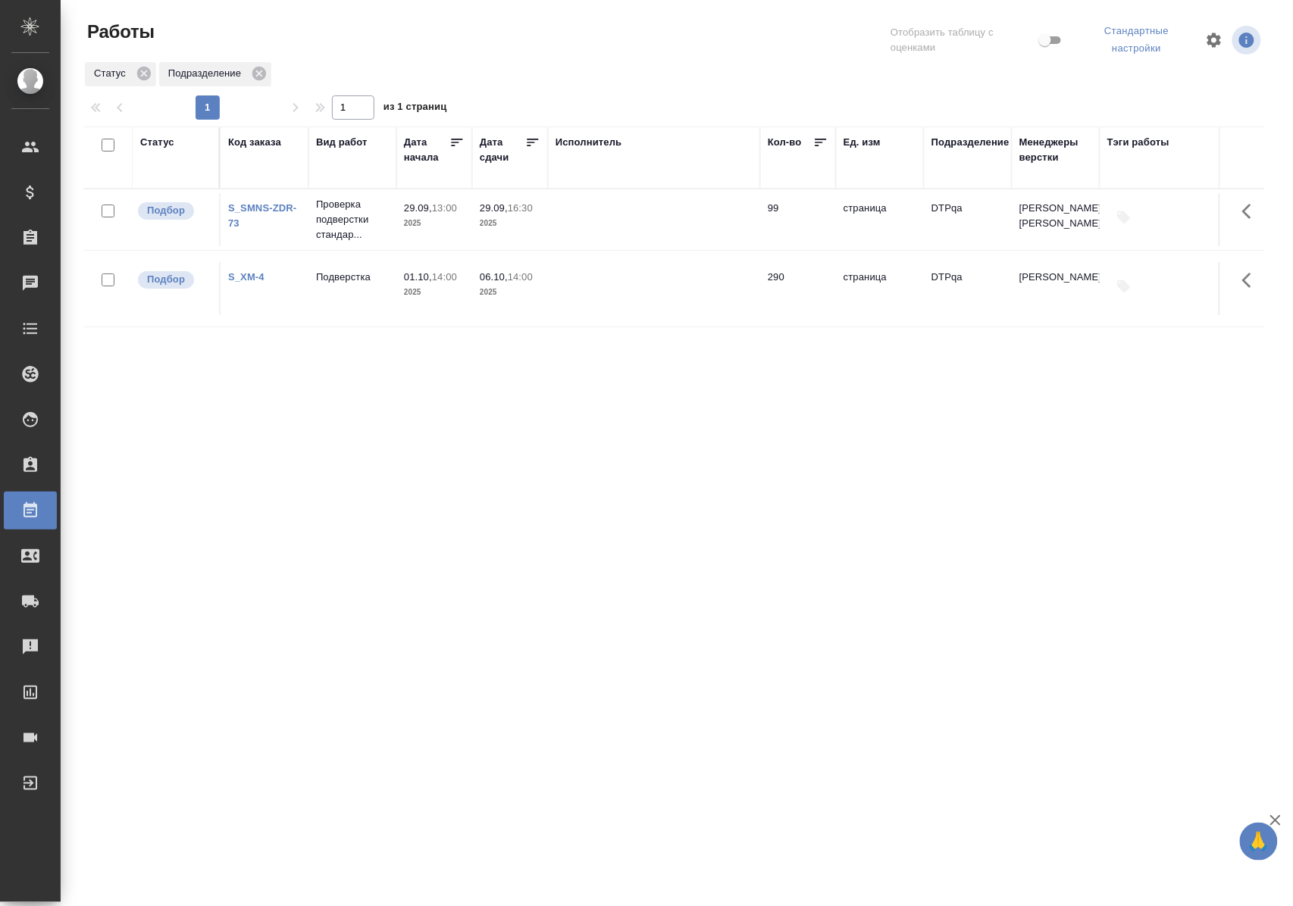
click at [155, 142] on div "Статус" at bounding box center [157, 142] width 34 height 15
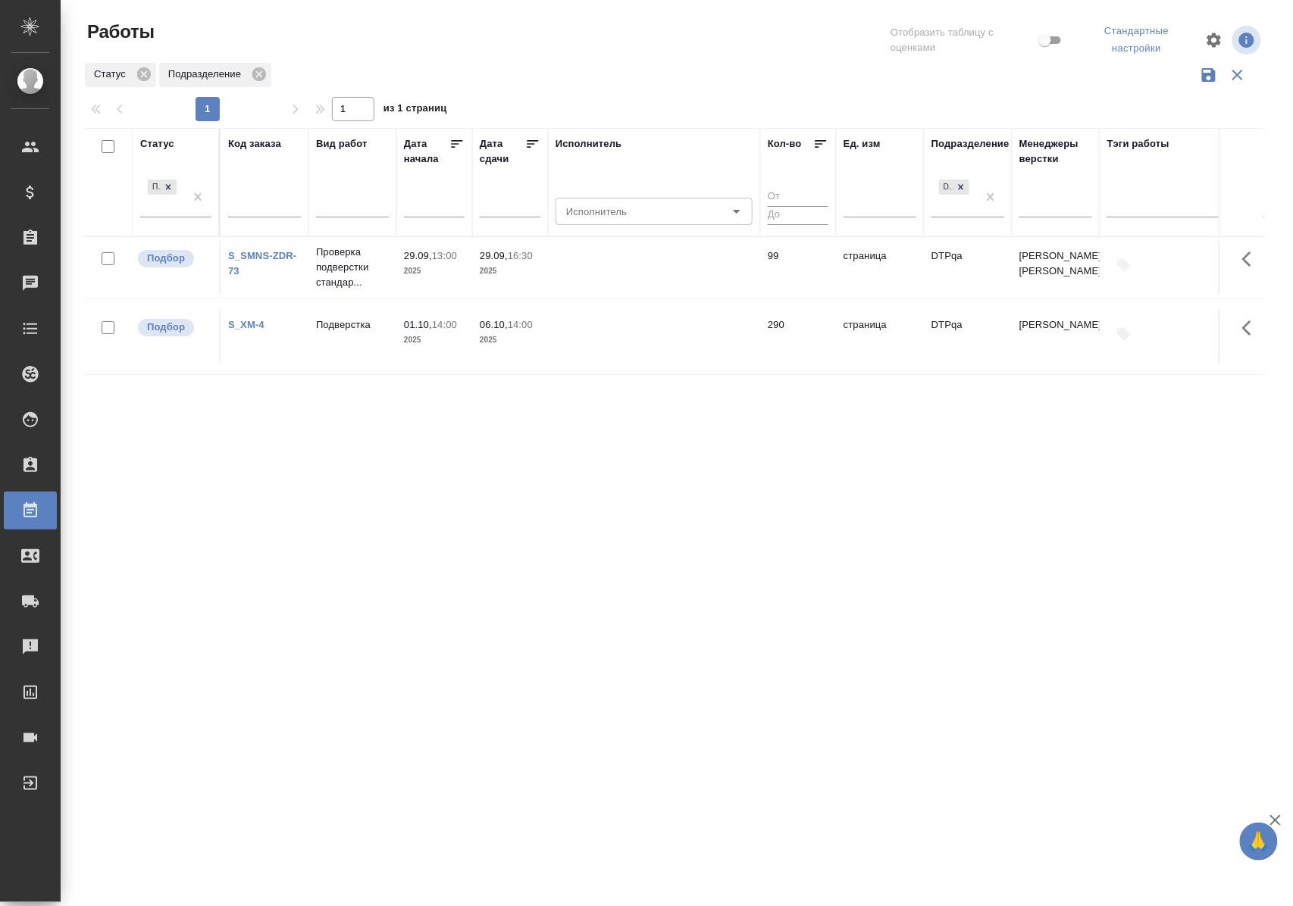
click at [155, 218] on div "Подбор" at bounding box center [175, 203] width 71 height 52
click at [168, 210] on div "Подбор" at bounding box center [162, 196] width 44 height 41
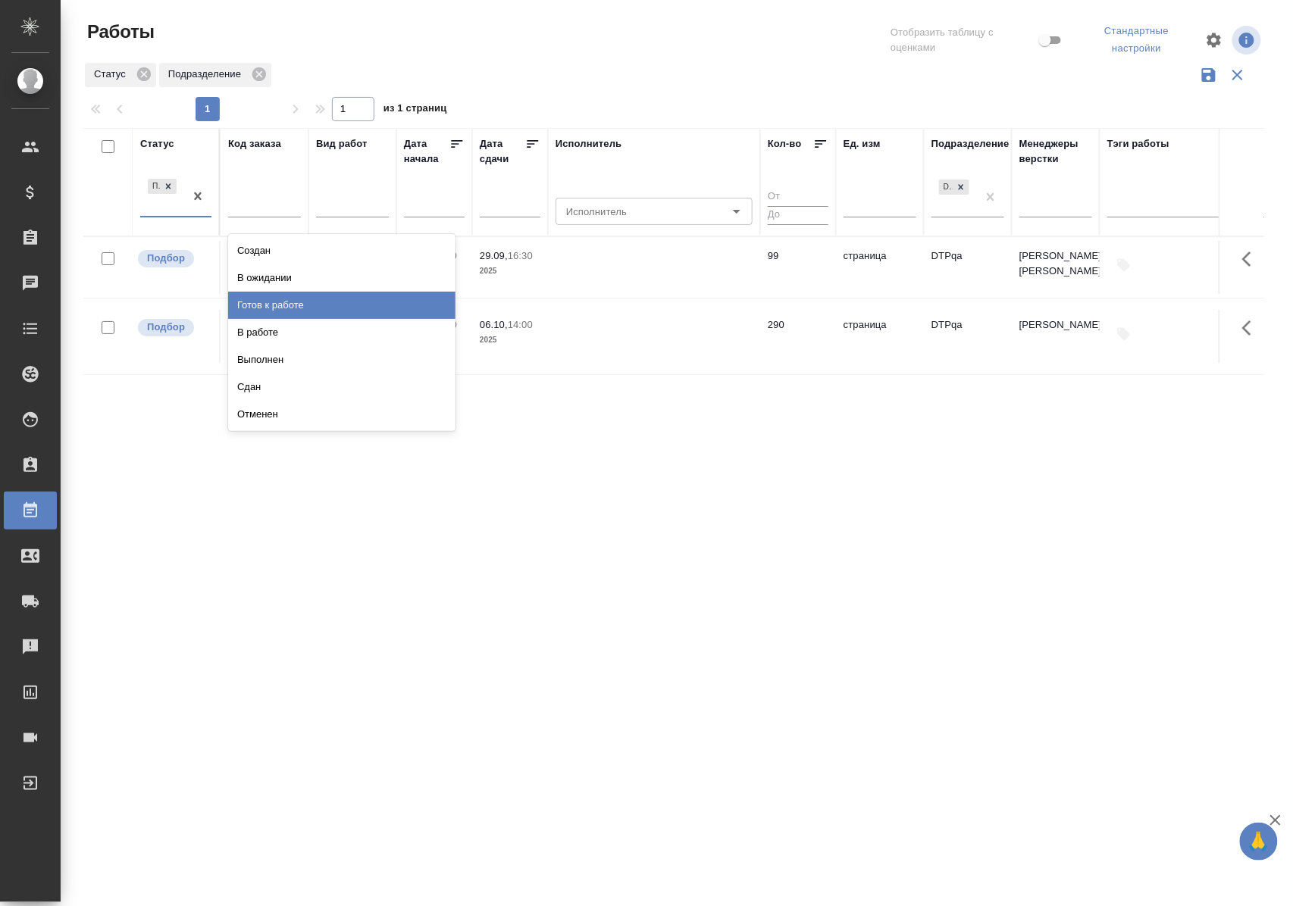
click at [264, 308] on div "Готов к работе" at bounding box center [341, 305] width 227 height 27
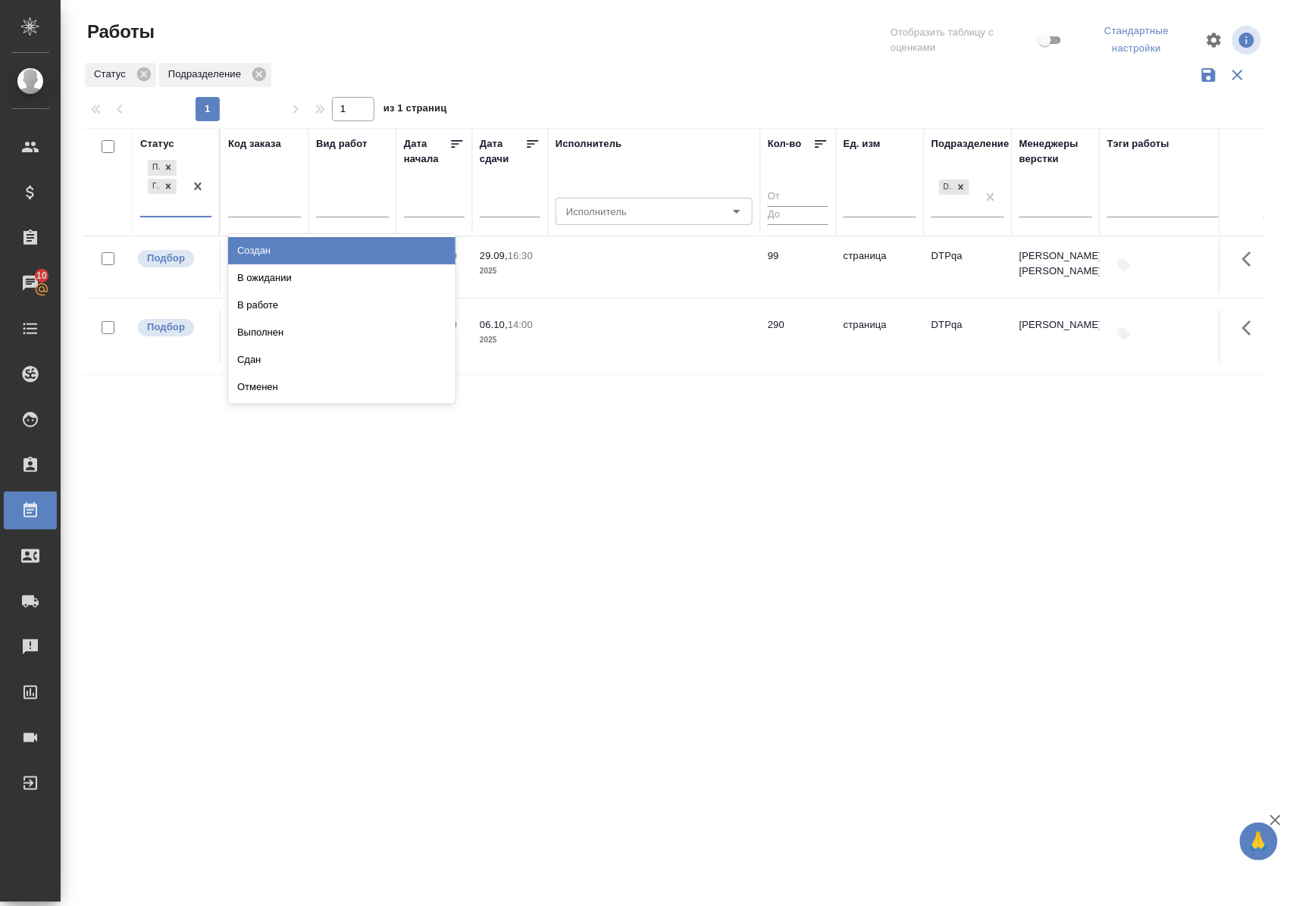
click at [186, 215] on div at bounding box center [197, 186] width 27 height 59
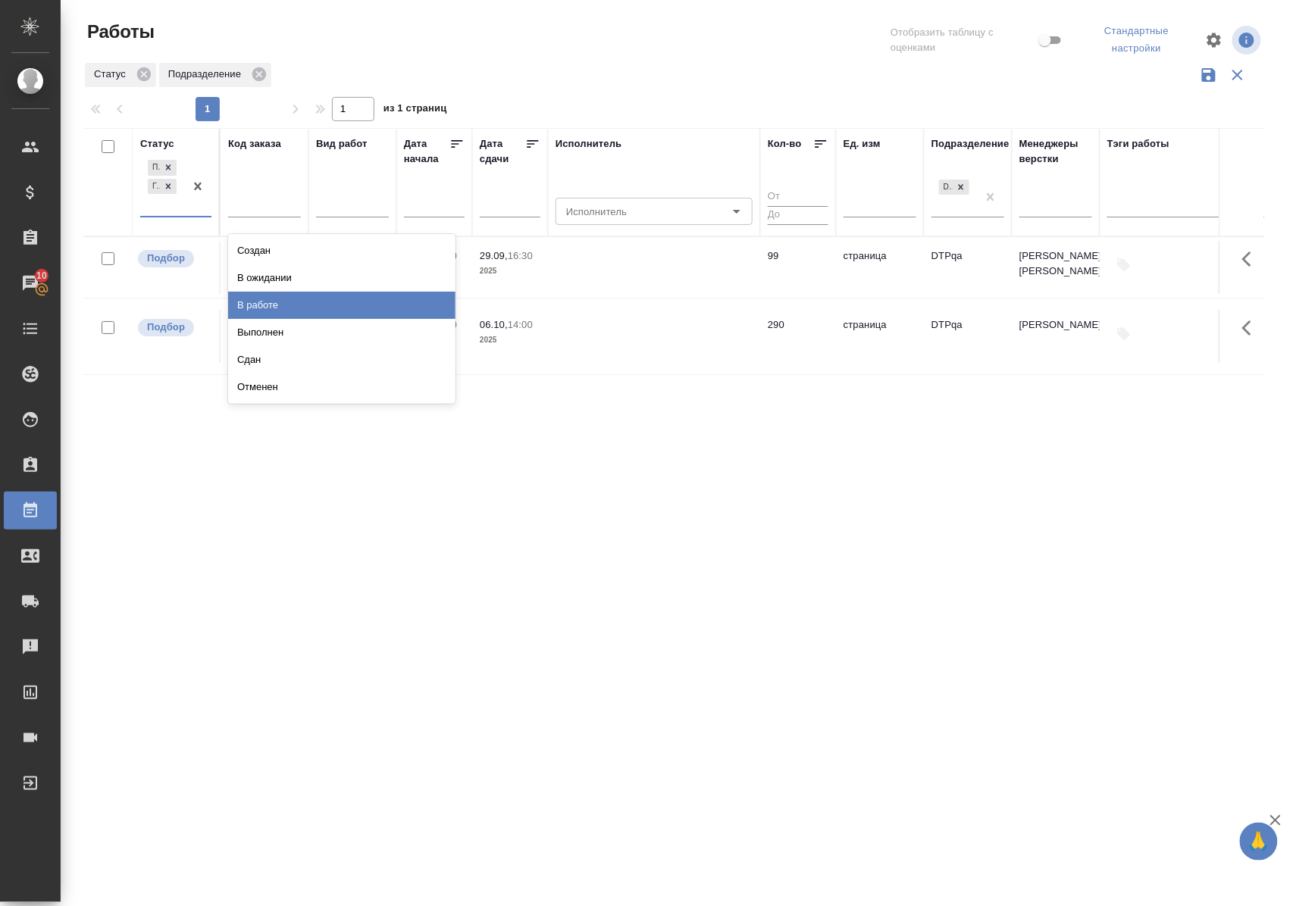
click at [256, 309] on div "В работе" at bounding box center [341, 305] width 227 height 27
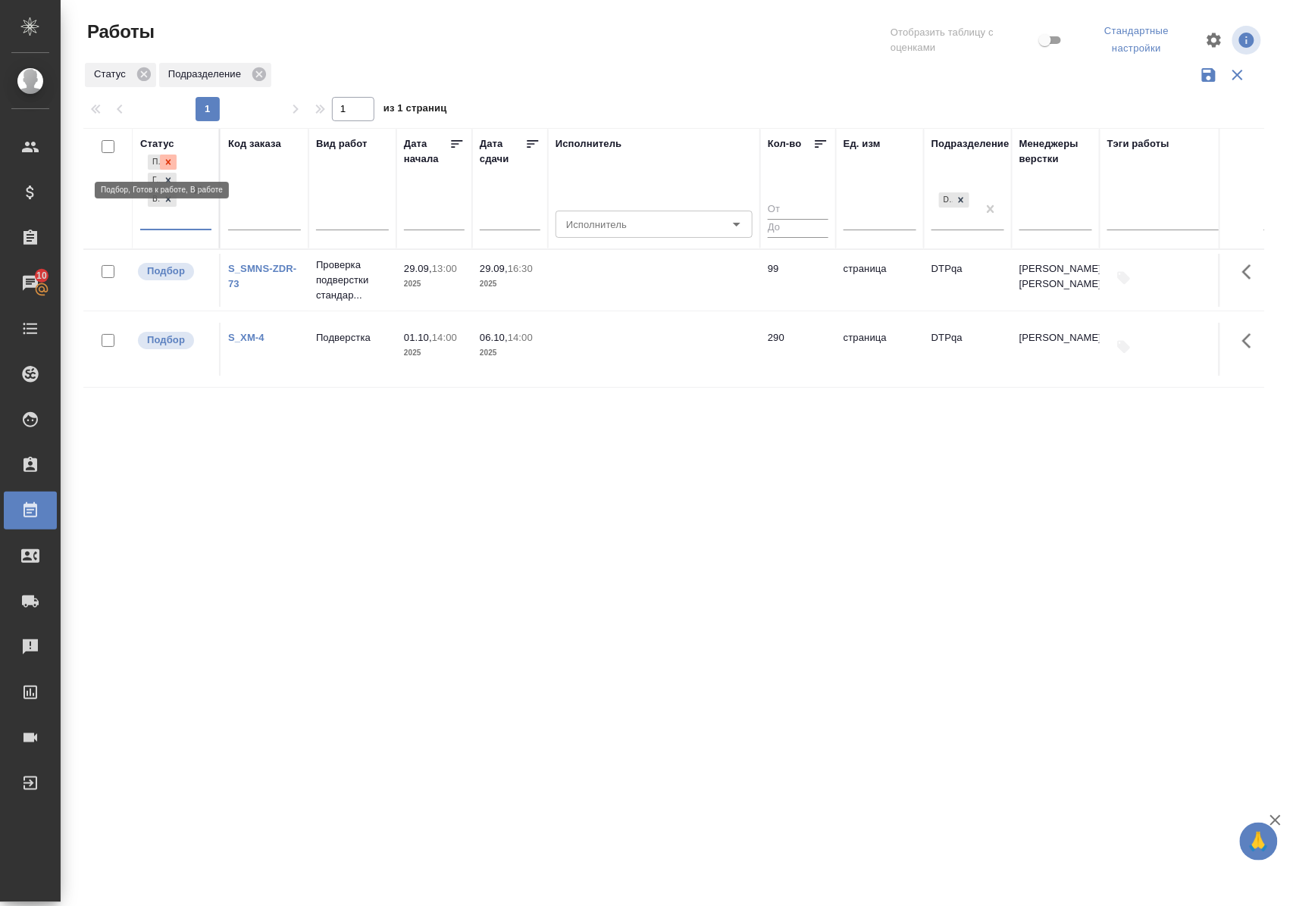
click at [170, 159] on icon at bounding box center [168, 162] width 11 height 11
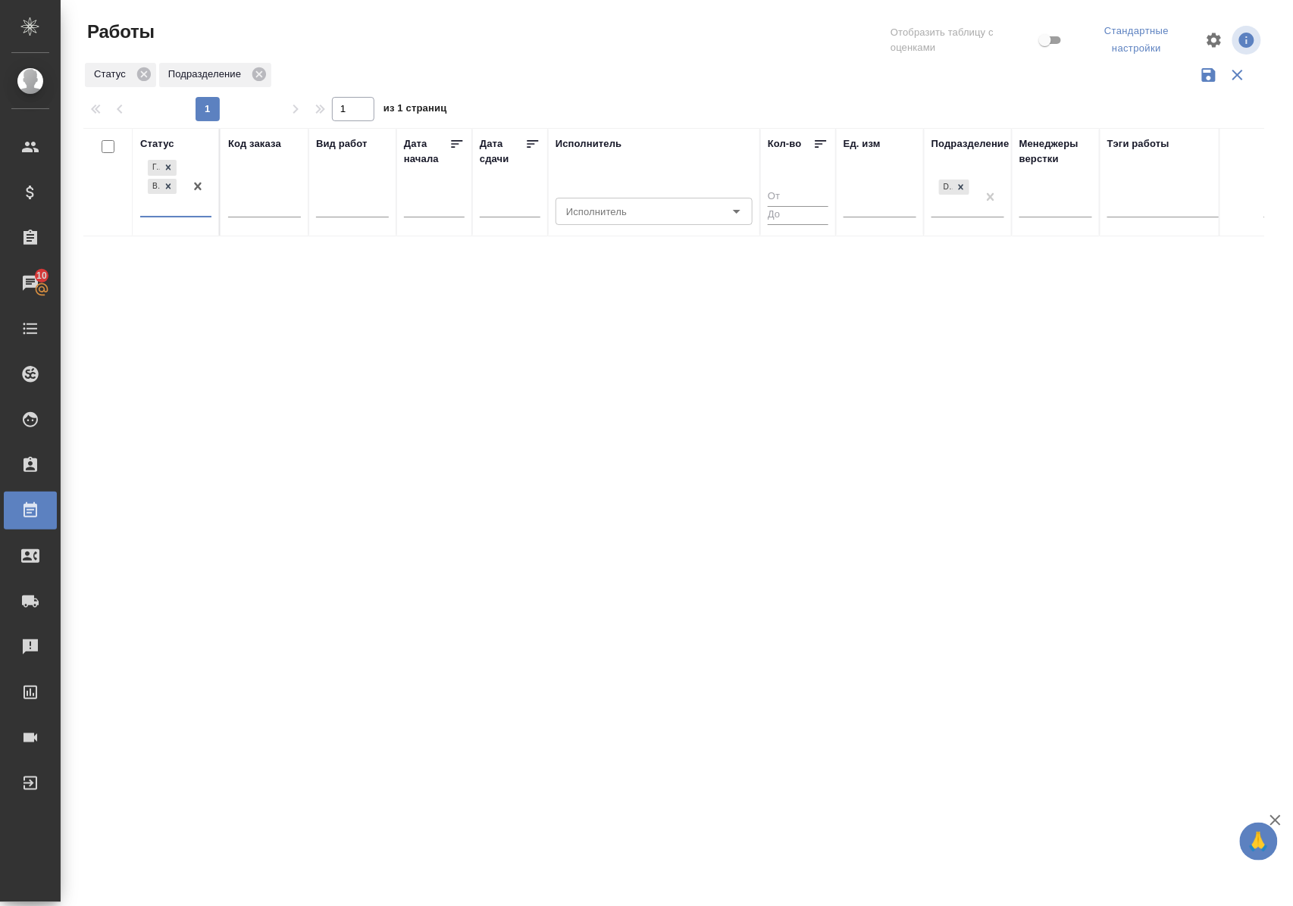
click at [161, 143] on div "Статус" at bounding box center [157, 143] width 34 height 15
